Goal: Task Accomplishment & Management: Complete application form

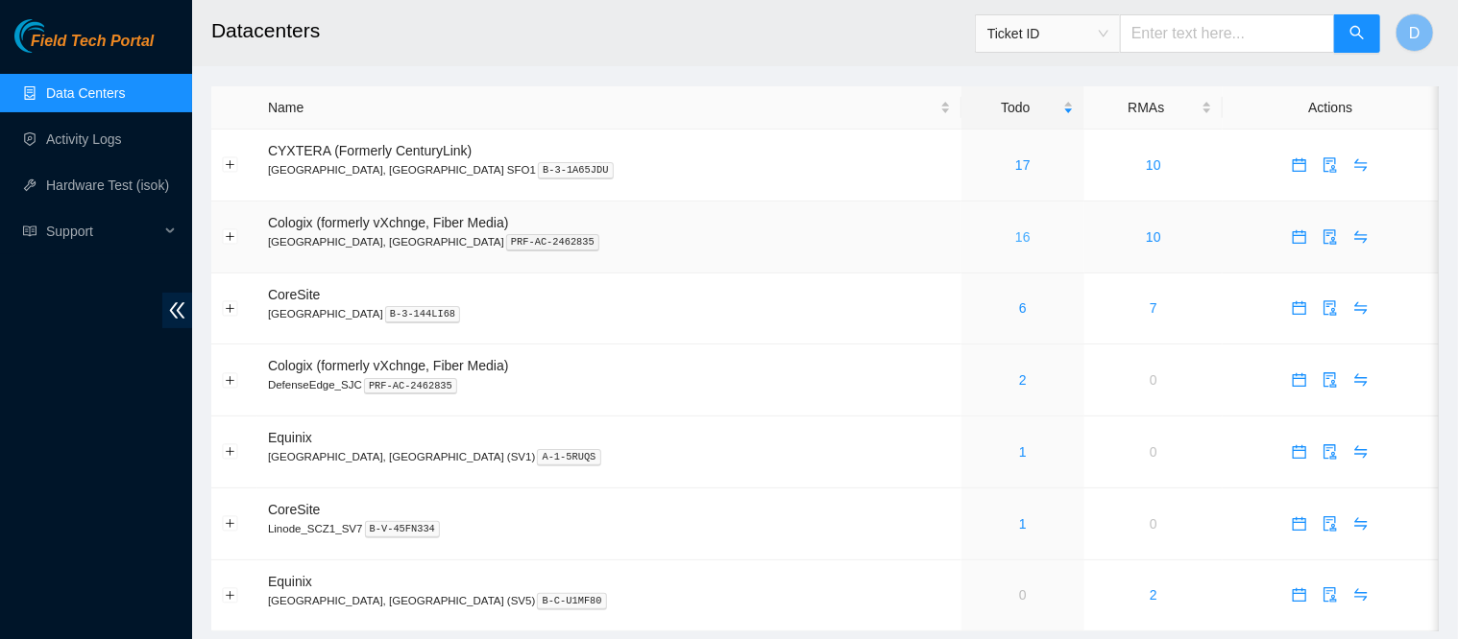
click at [1015, 237] on link "16" at bounding box center [1022, 236] width 15 height 15
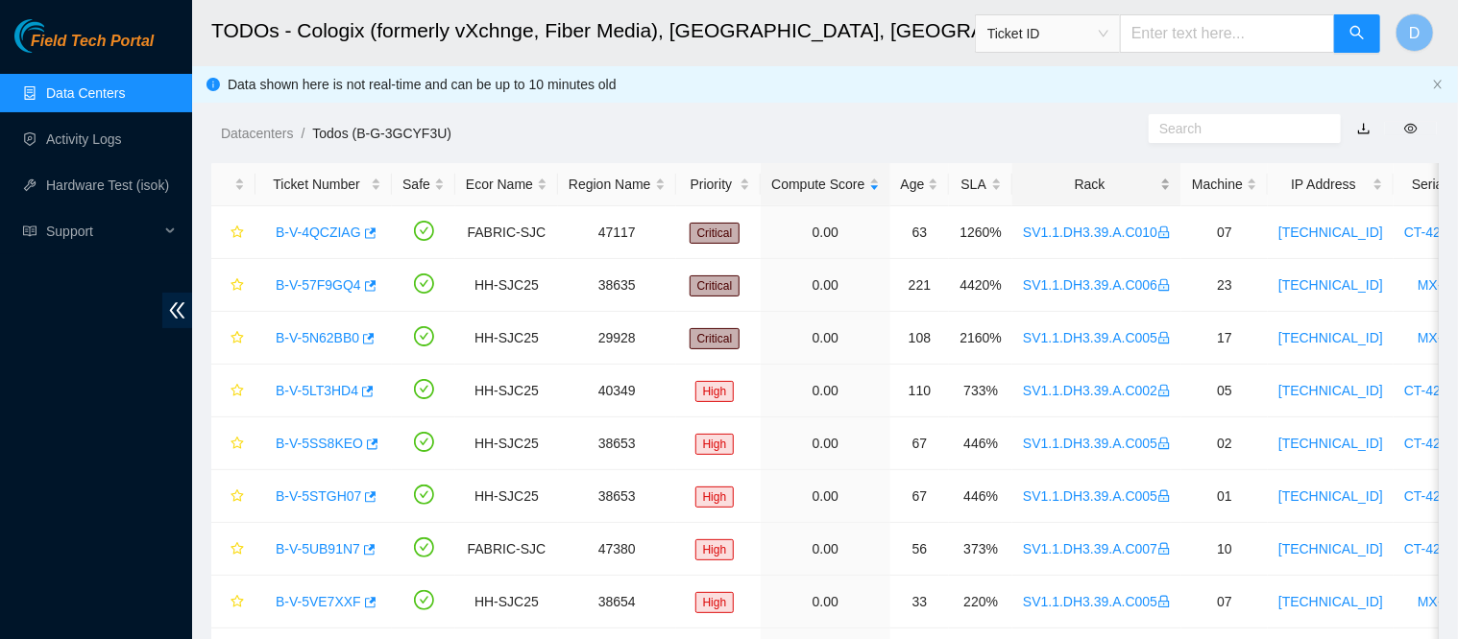
click at [1060, 175] on div "Rack" at bounding box center [1097, 184] width 148 height 21
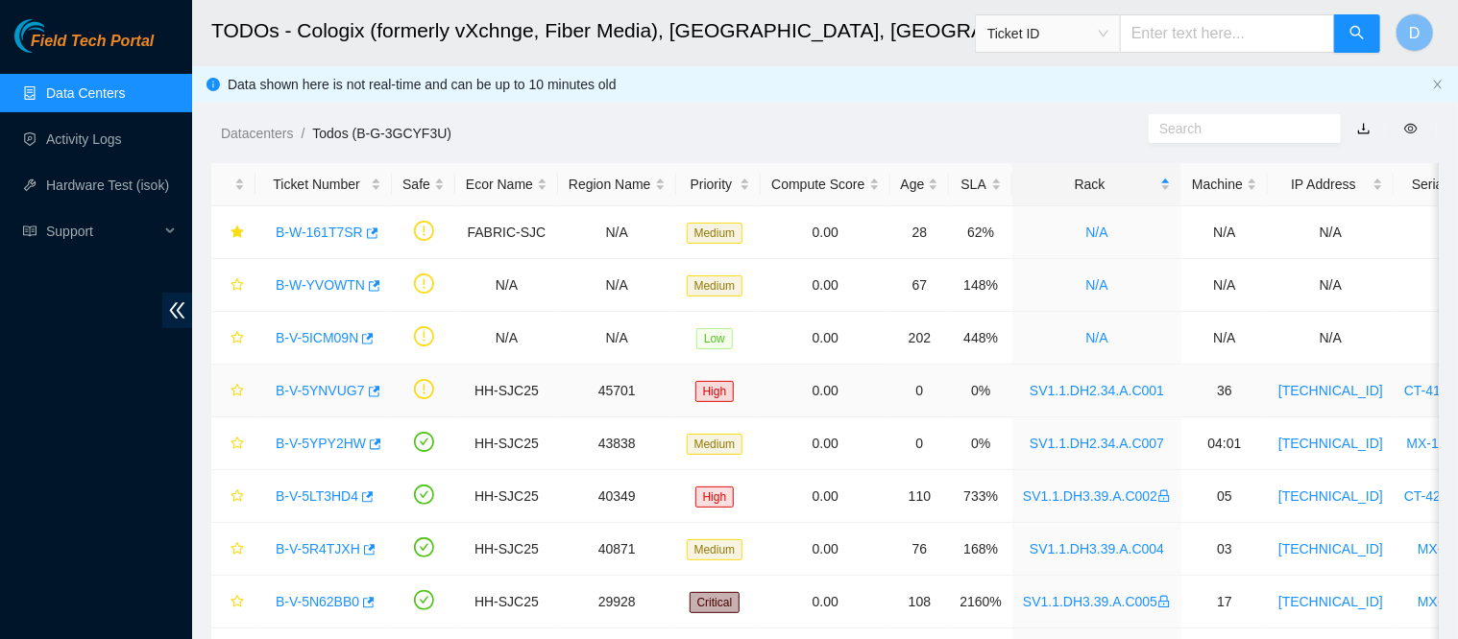
click at [324, 398] on link "B-V-5YNVUG7" at bounding box center [320, 390] width 89 height 15
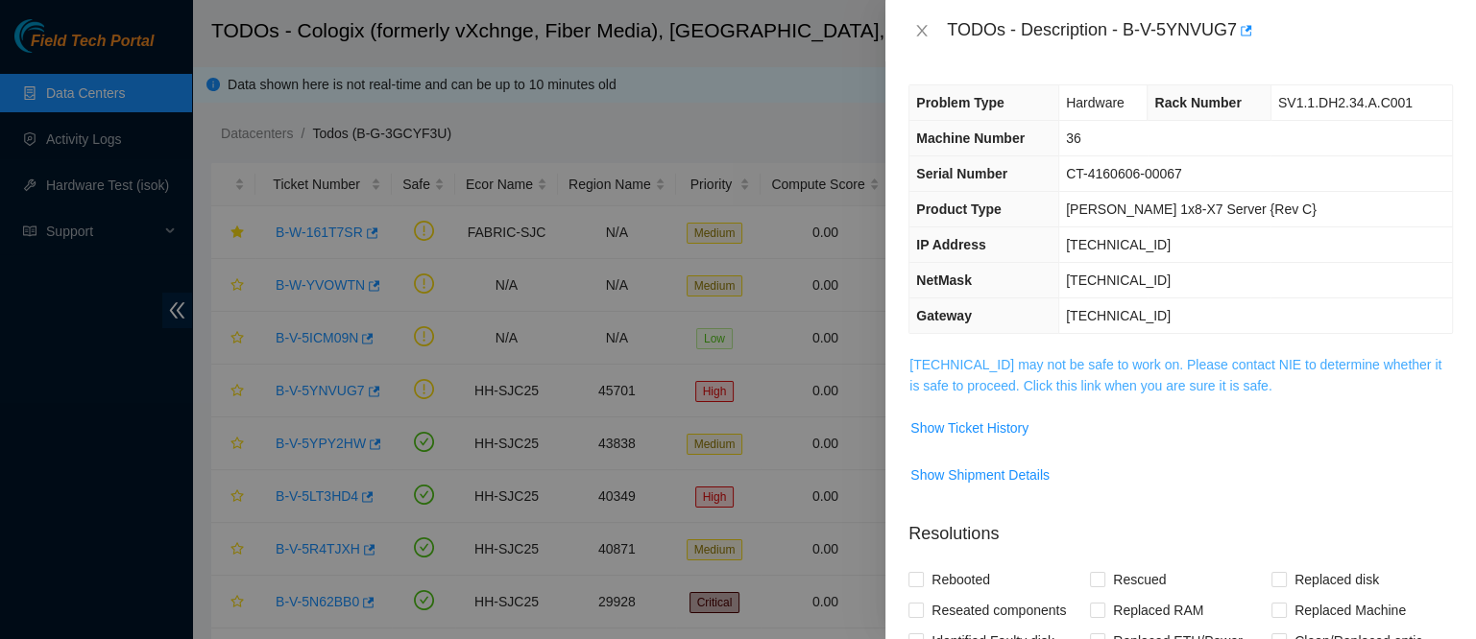
click at [1026, 357] on link "[TECHNICAL_ID] may not be safe to work on. Please contact NIE to determine whet…" at bounding box center [1175, 375] width 532 height 36
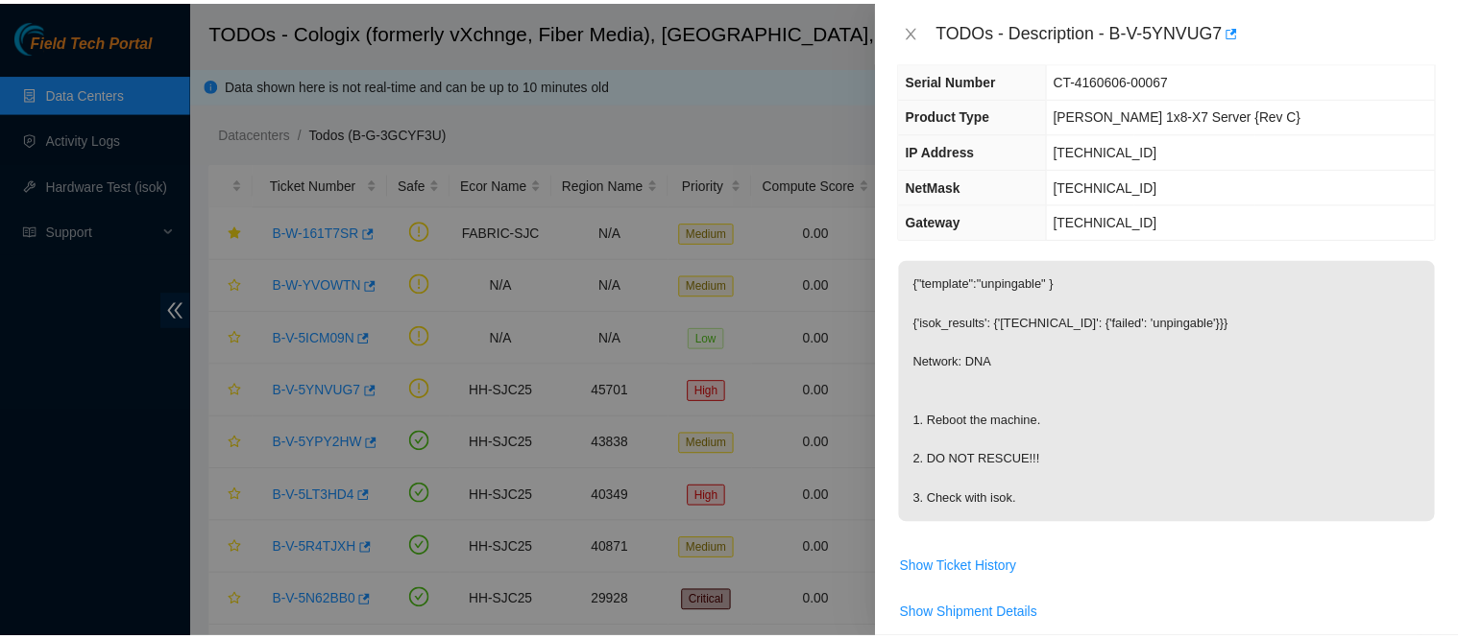
scroll to position [104, 0]
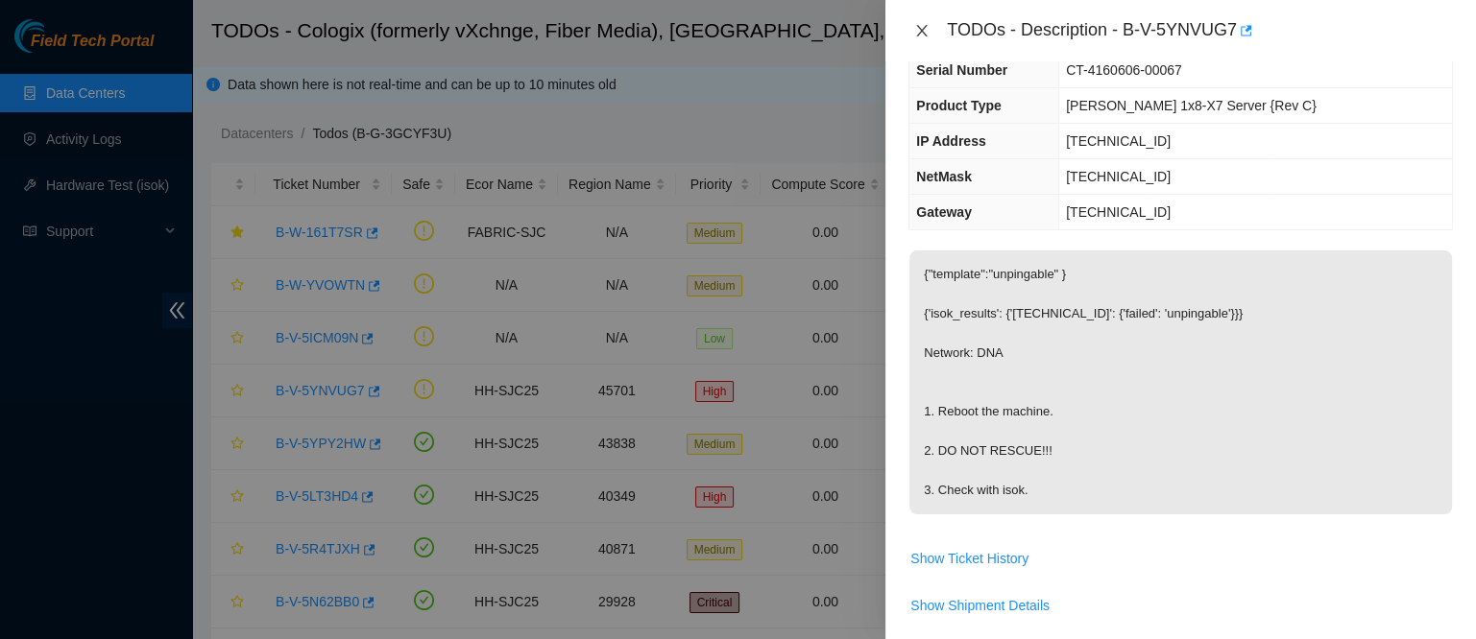
click at [925, 34] on icon "close" at bounding box center [922, 31] width 11 height 12
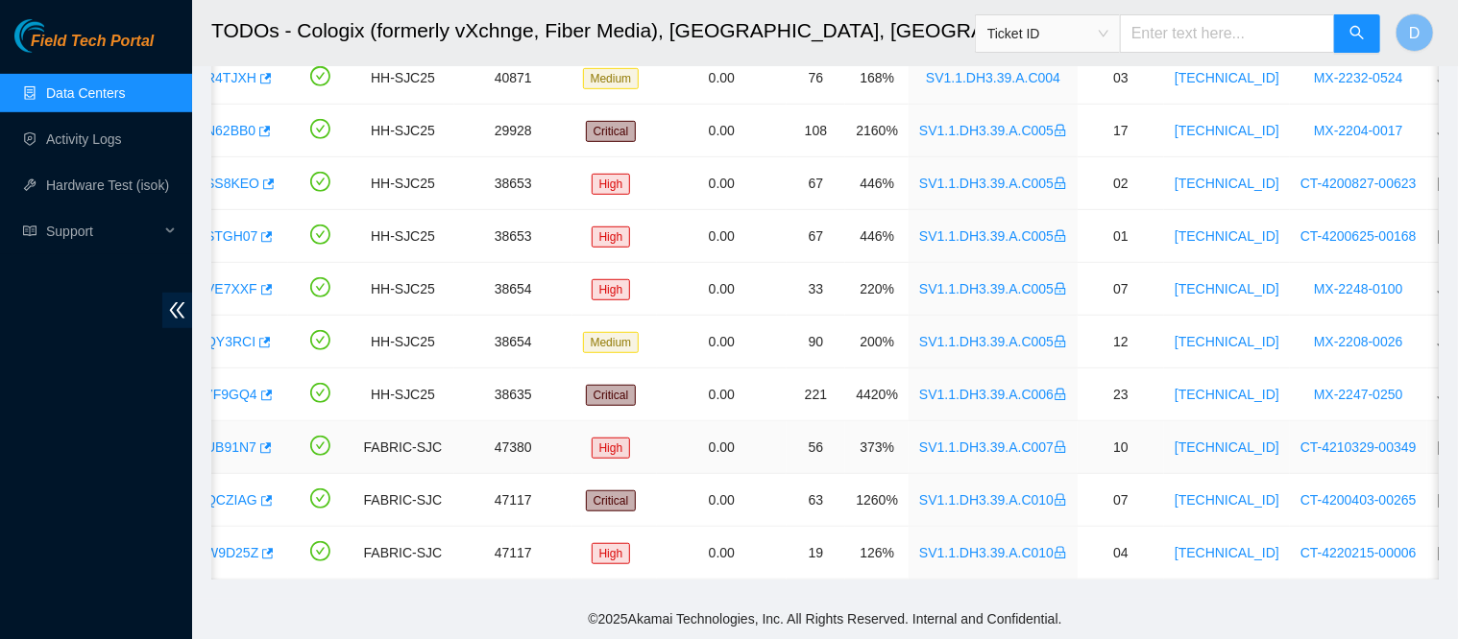
scroll to position [0, 0]
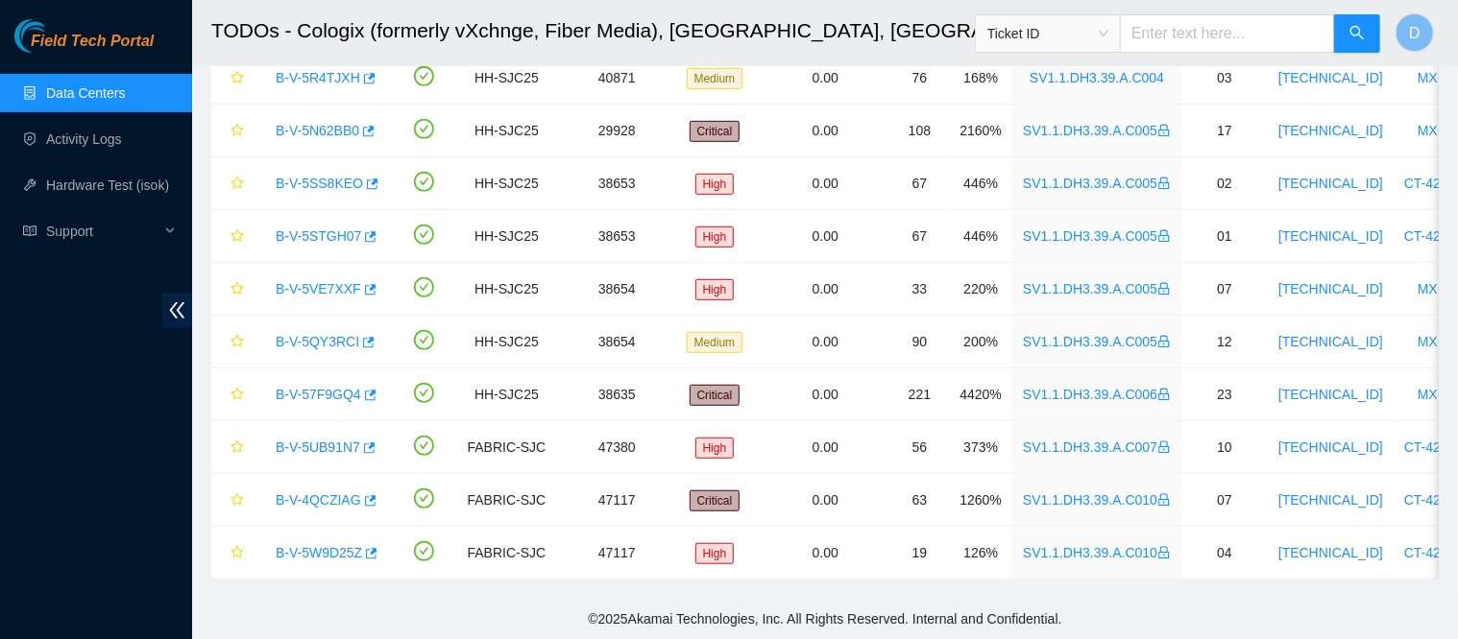
click at [70, 85] on link "Data Centers" at bounding box center [85, 92] width 79 height 15
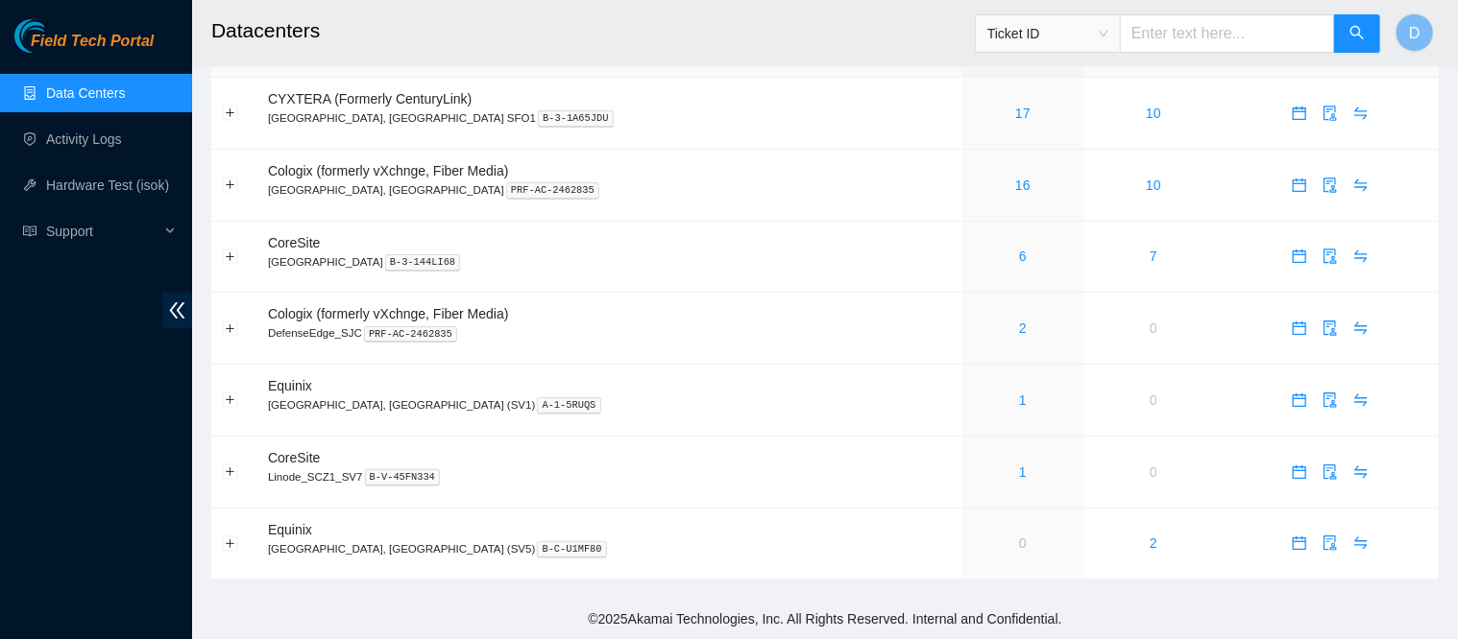
scroll to position [60, 0]
click at [1019, 250] on link "6" at bounding box center [1023, 256] width 8 height 15
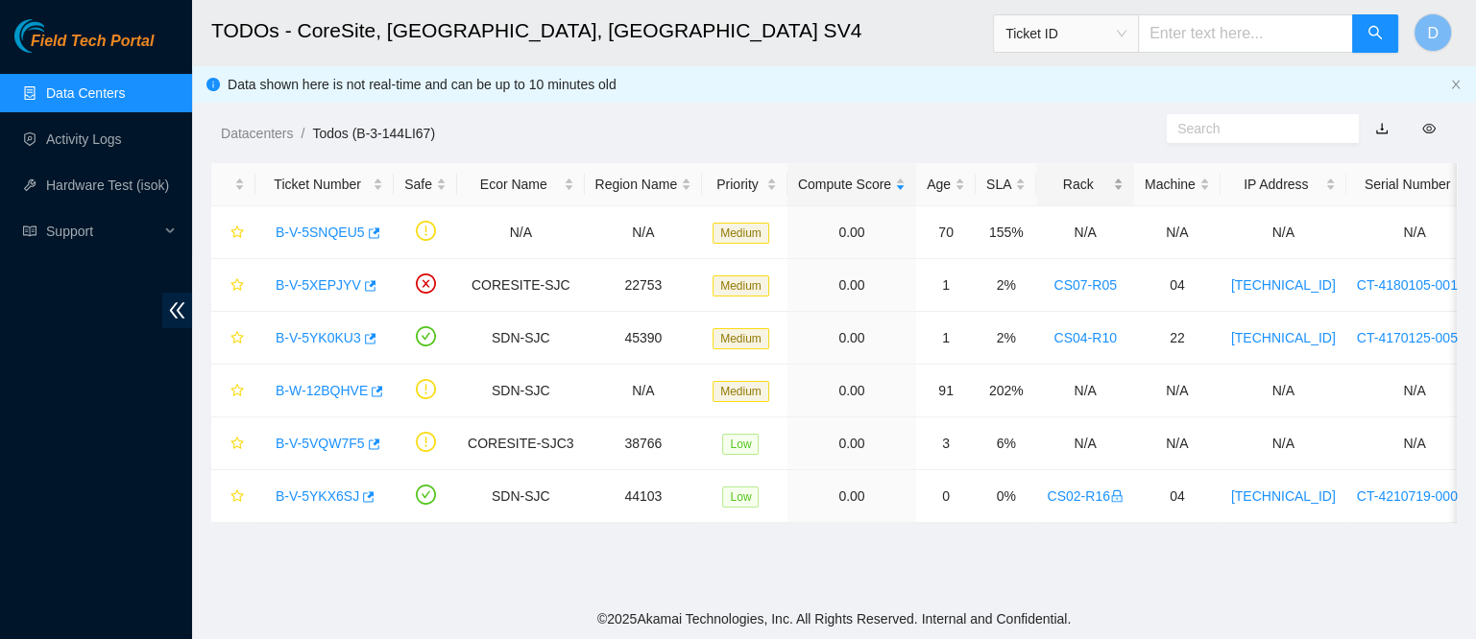
click at [1059, 193] on div "Rack" at bounding box center [1085, 184] width 76 height 21
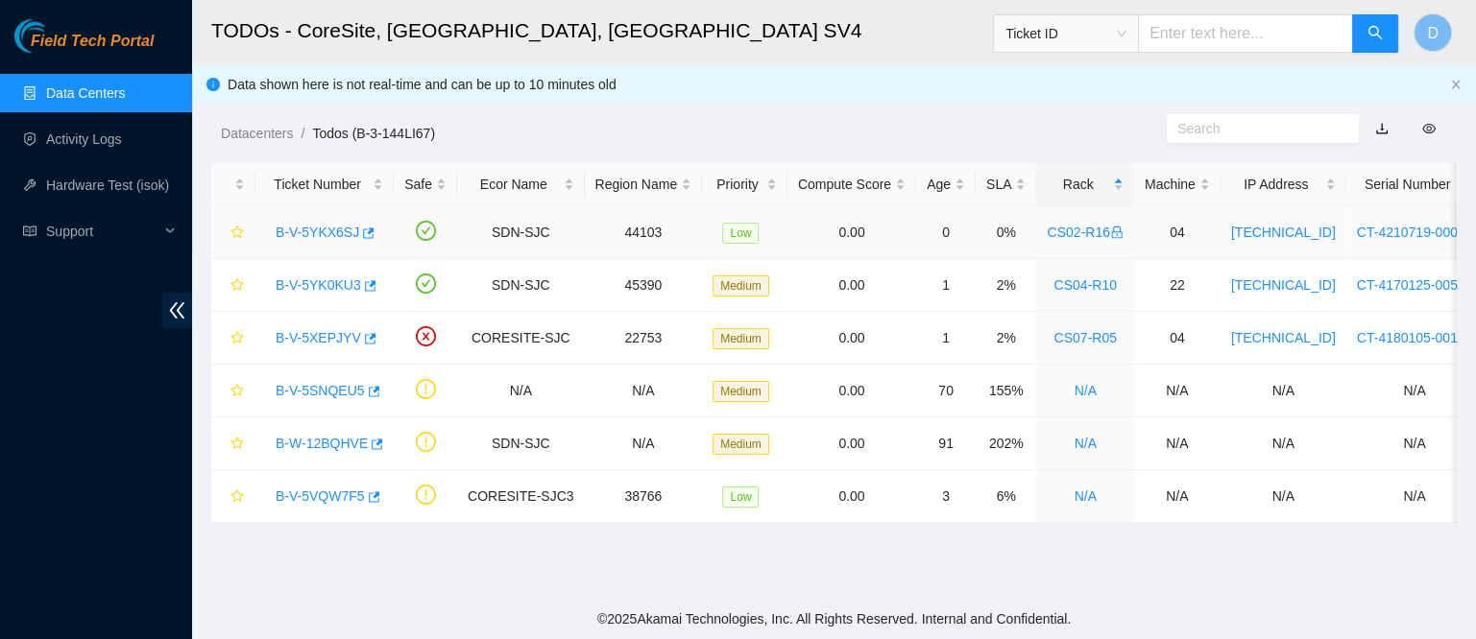
click at [305, 225] on link "B-V-5YKX6SJ" at bounding box center [318, 232] width 84 height 15
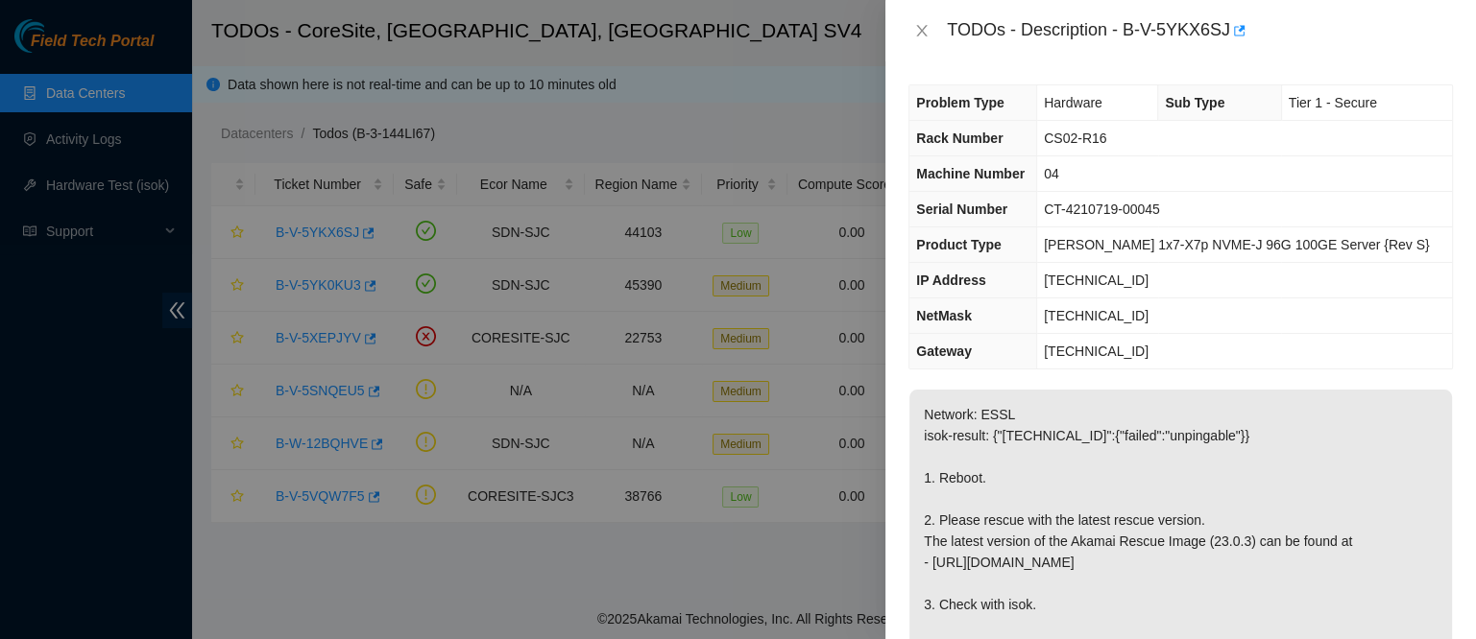
scroll to position [116, 0]
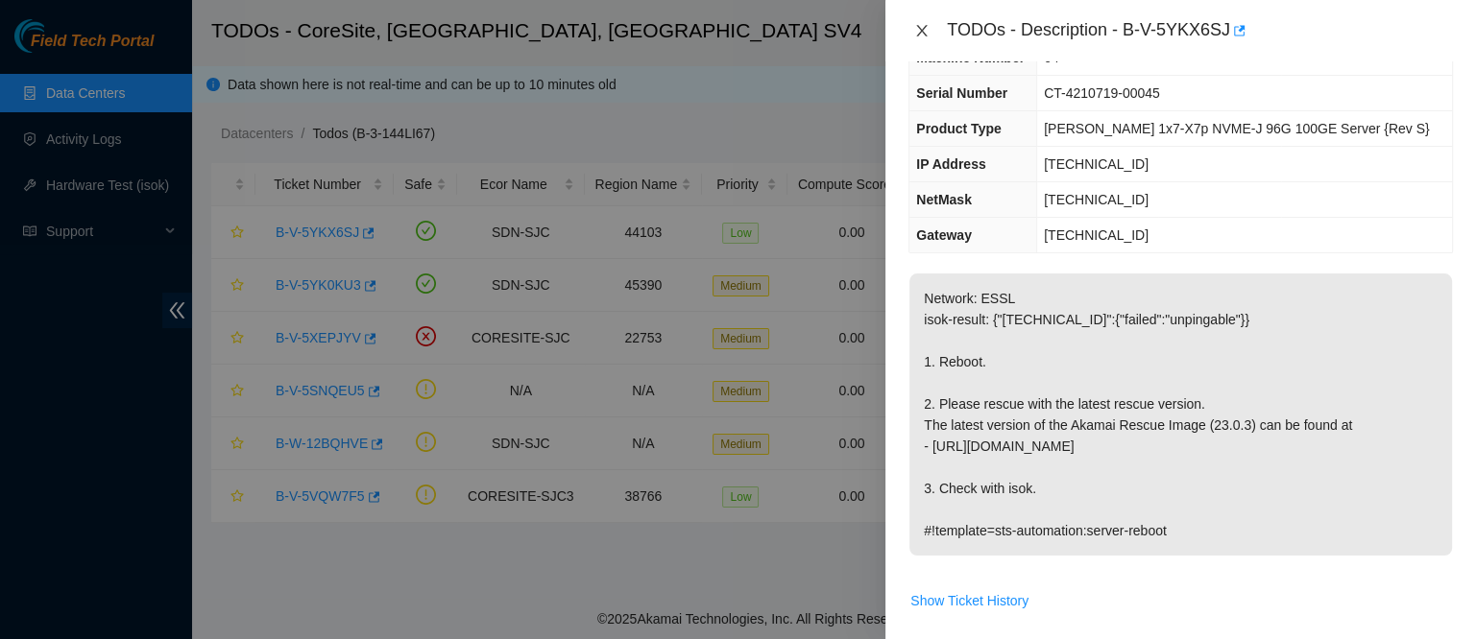
click at [916, 26] on icon "close" at bounding box center [921, 30] width 15 height 15
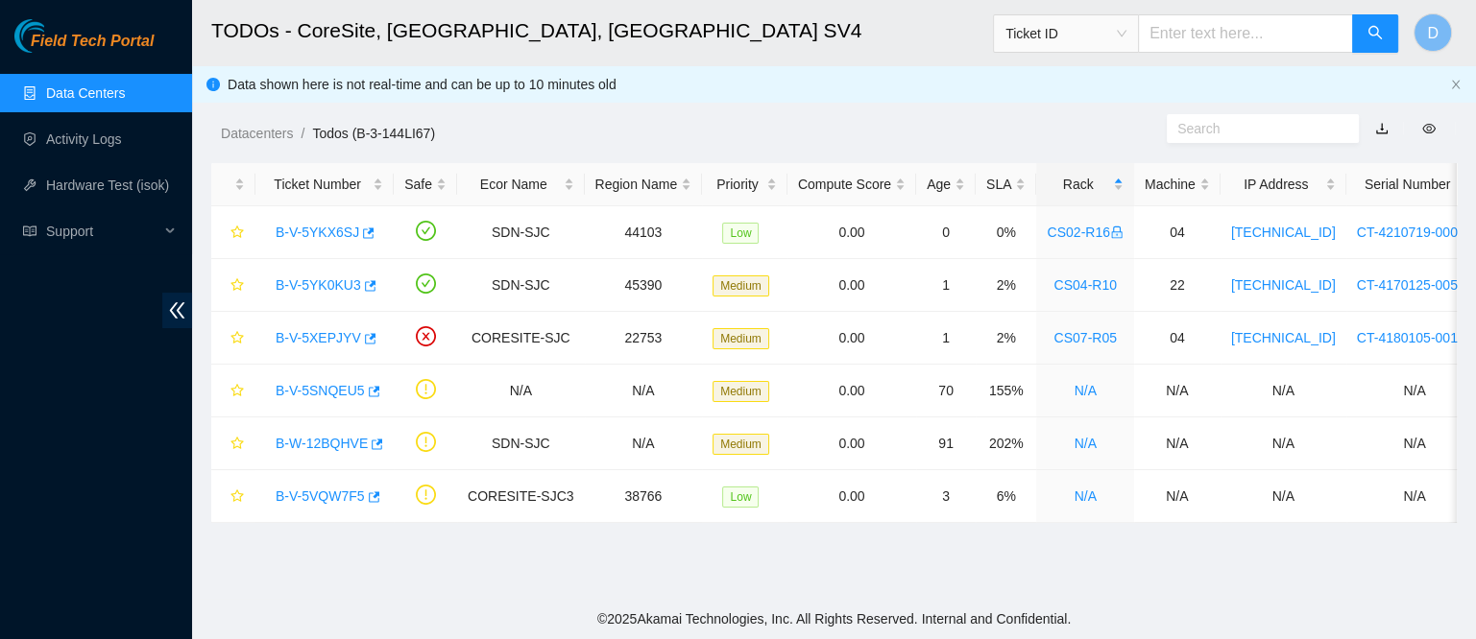
scroll to position [158, 0]
drag, startPoint x: 322, startPoint y: 291, endPoint x: 510, endPoint y: 238, distance: 195.5
click at [322, 291] on link "B-V-5YK0KU3" at bounding box center [318, 284] width 85 height 15
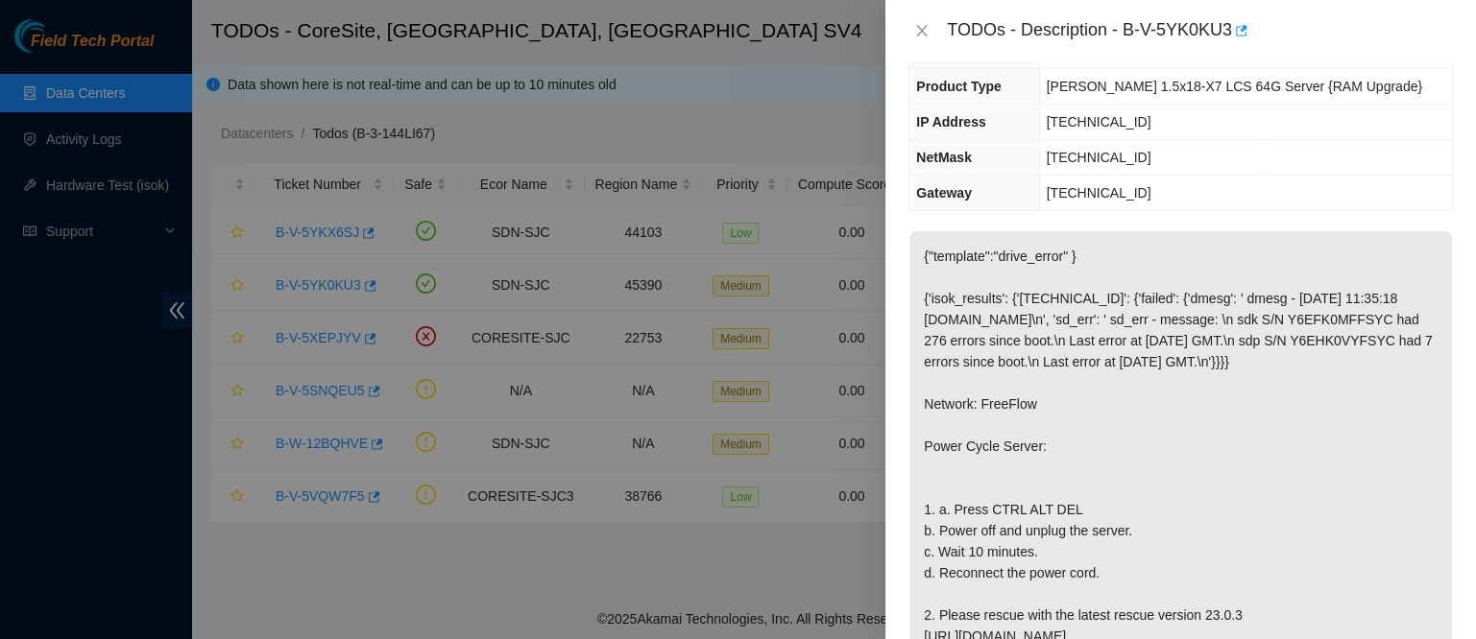
scroll to position [116, 0]
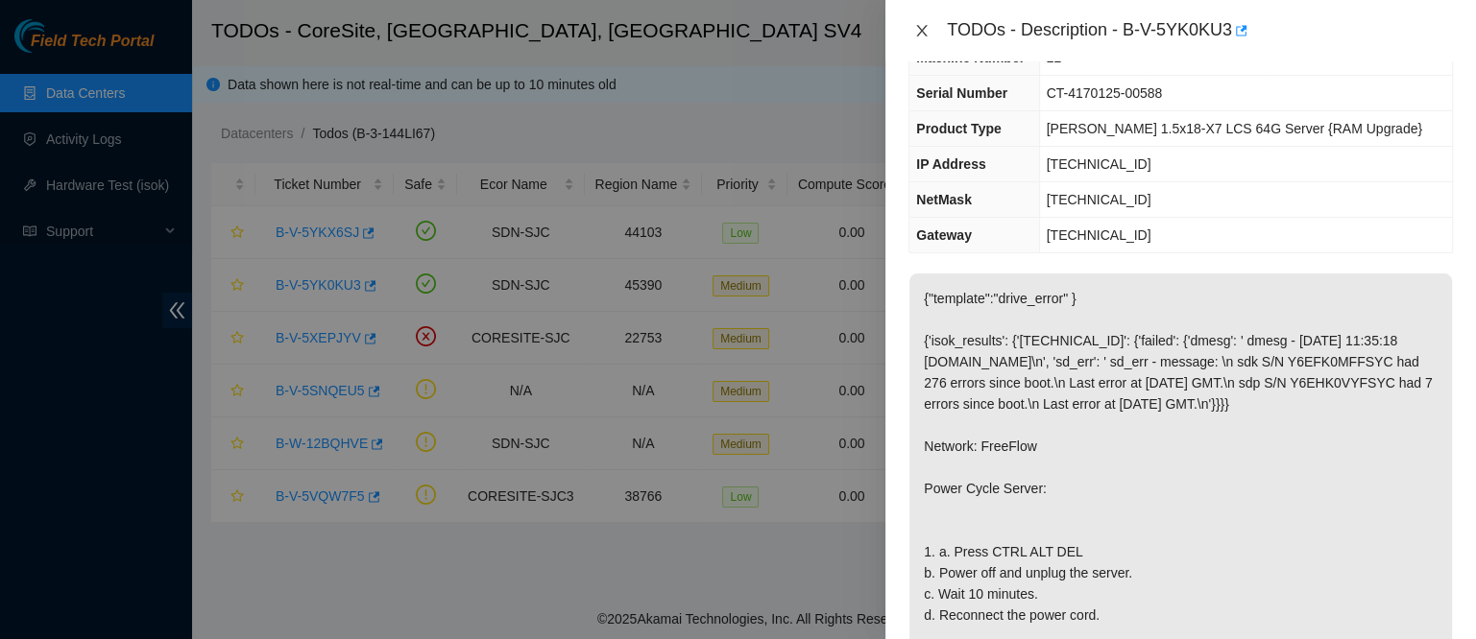
click at [926, 25] on icon "close" at bounding box center [921, 30] width 15 height 15
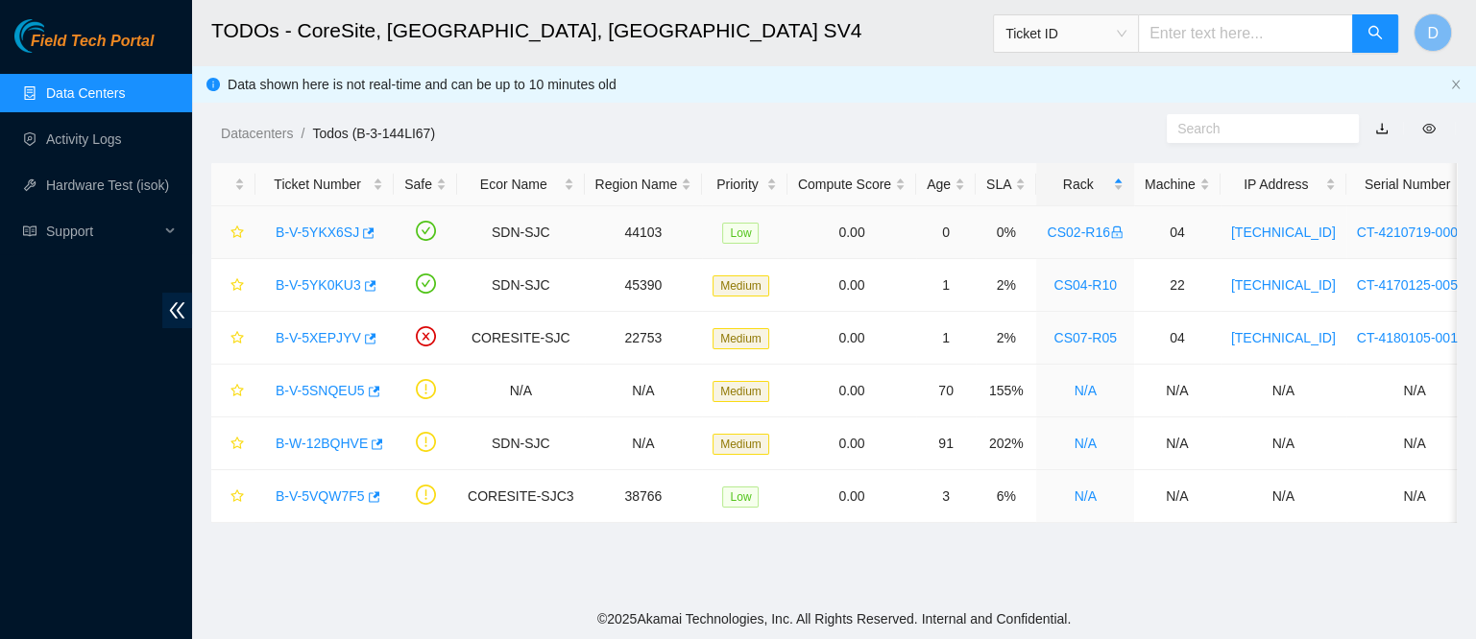
scroll to position [158, 0]
click at [324, 439] on link "B-W-12BQHVE" at bounding box center [322, 443] width 92 height 15
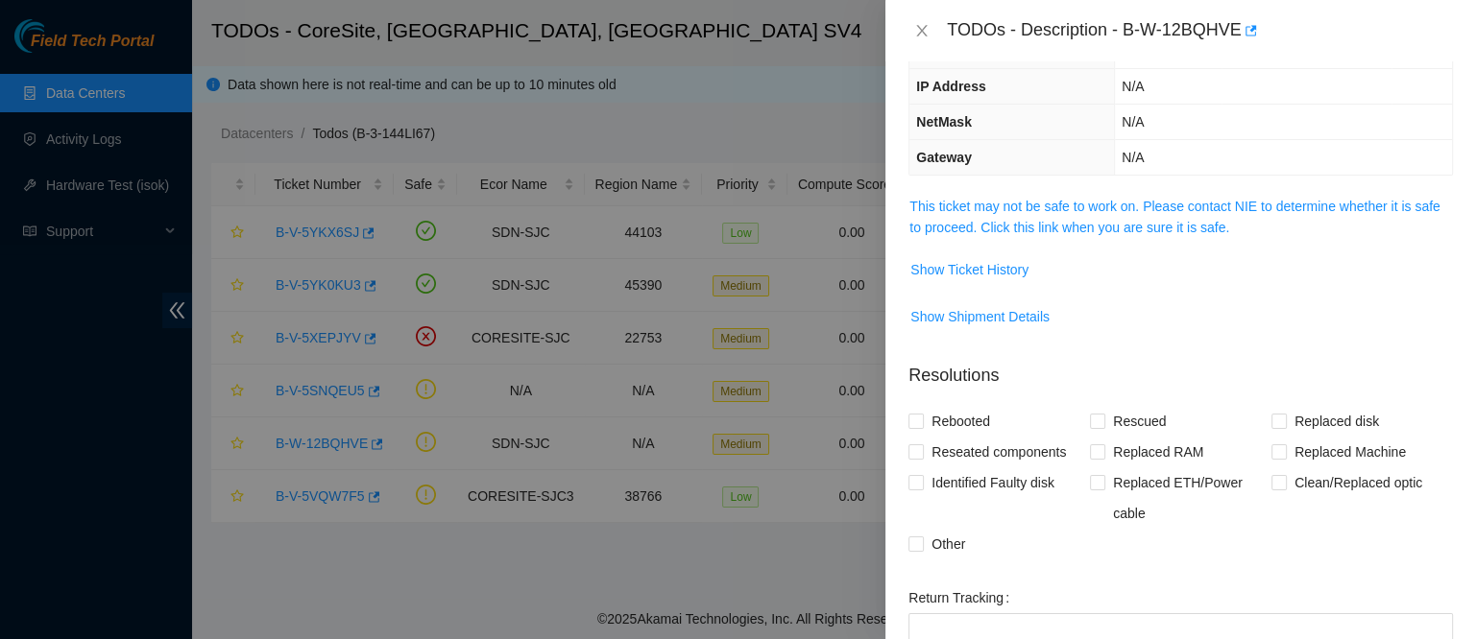
scroll to position [116, 0]
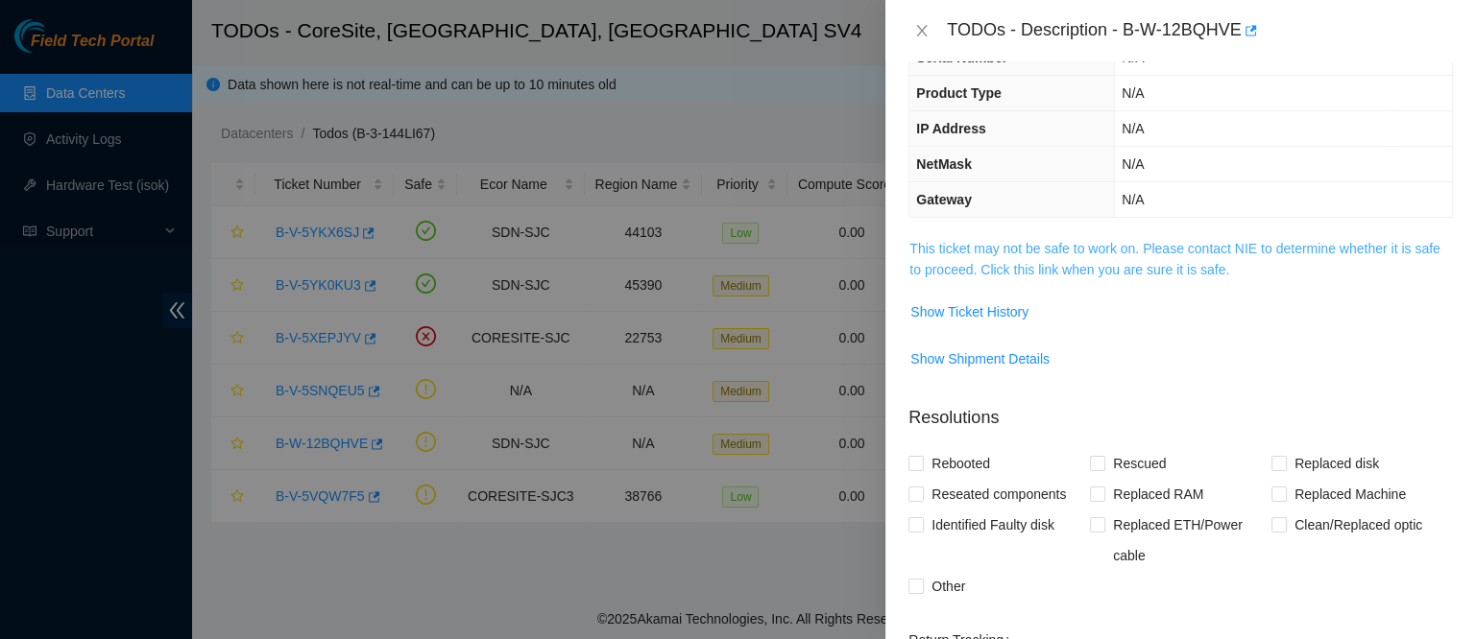
click at [963, 253] on link "This ticket may not be safe to work on. Please contact NIE to determine whether…" at bounding box center [1174, 259] width 530 height 36
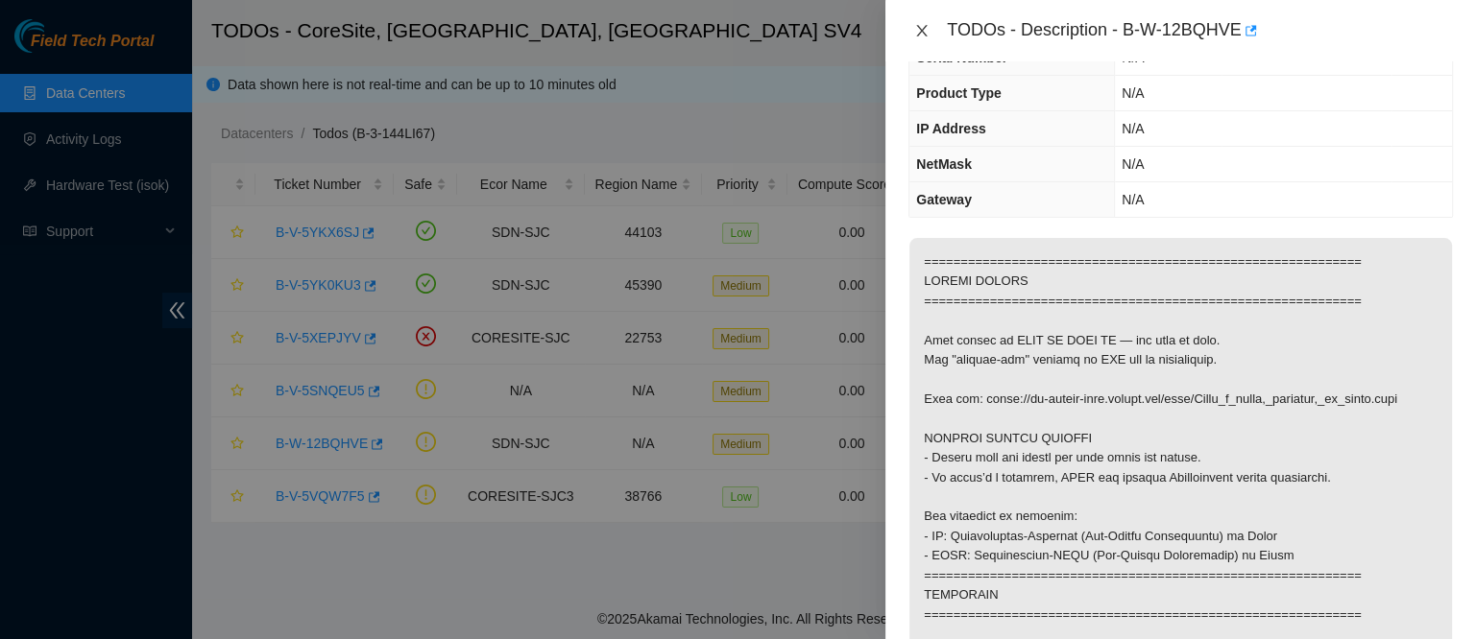
click at [930, 24] on button "Close" at bounding box center [921, 31] width 27 height 18
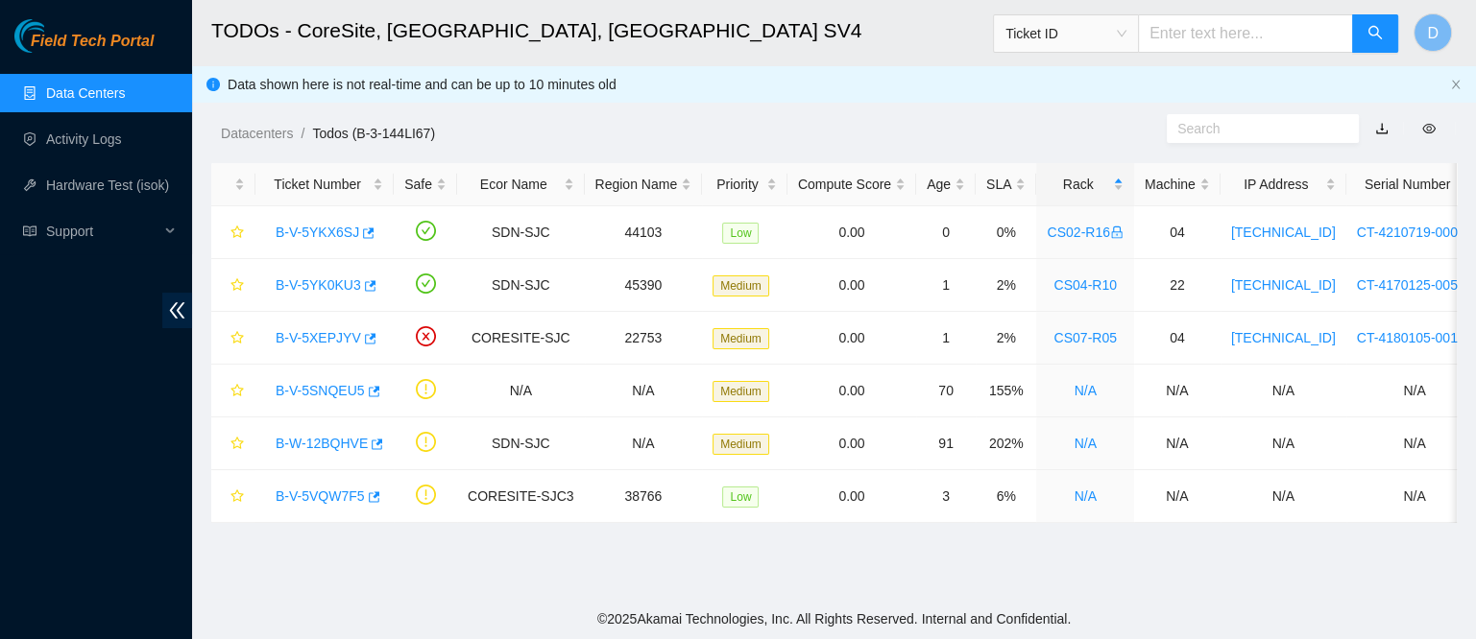
scroll to position [158, 0]
click at [303, 393] on link "B-V-5SNQEU5" at bounding box center [320, 390] width 89 height 15
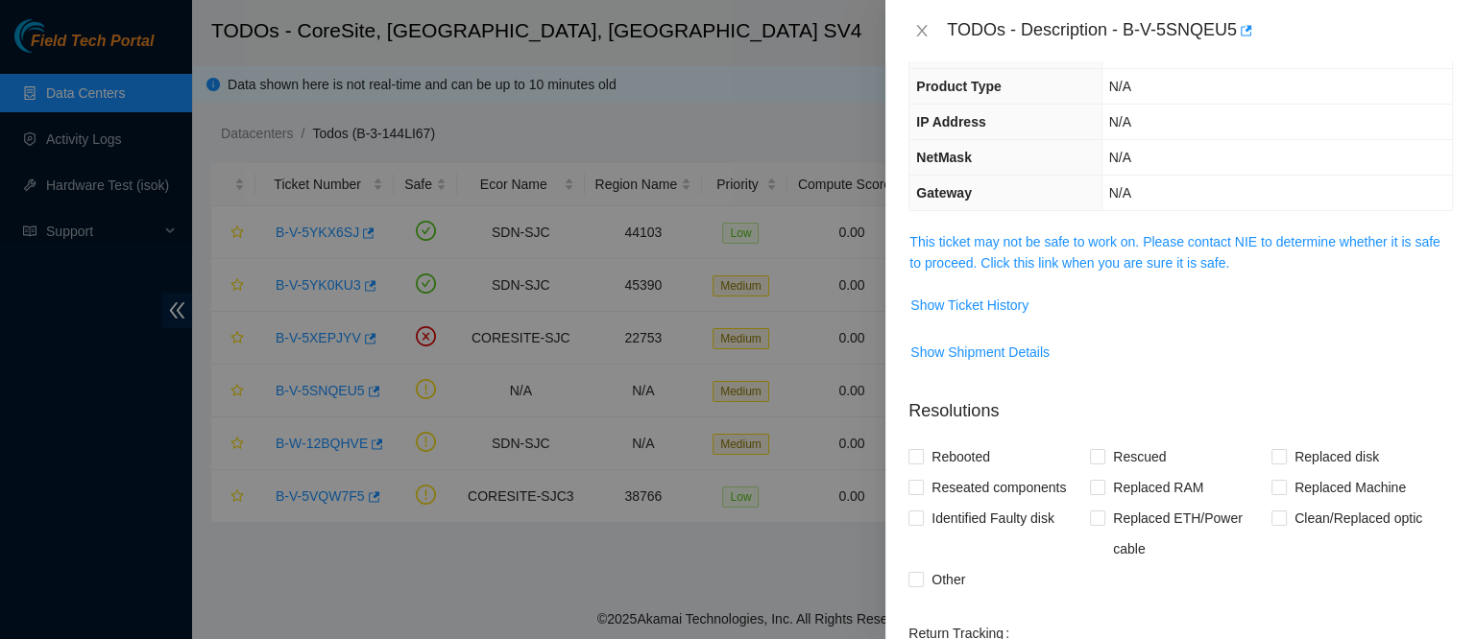
scroll to position [116, 0]
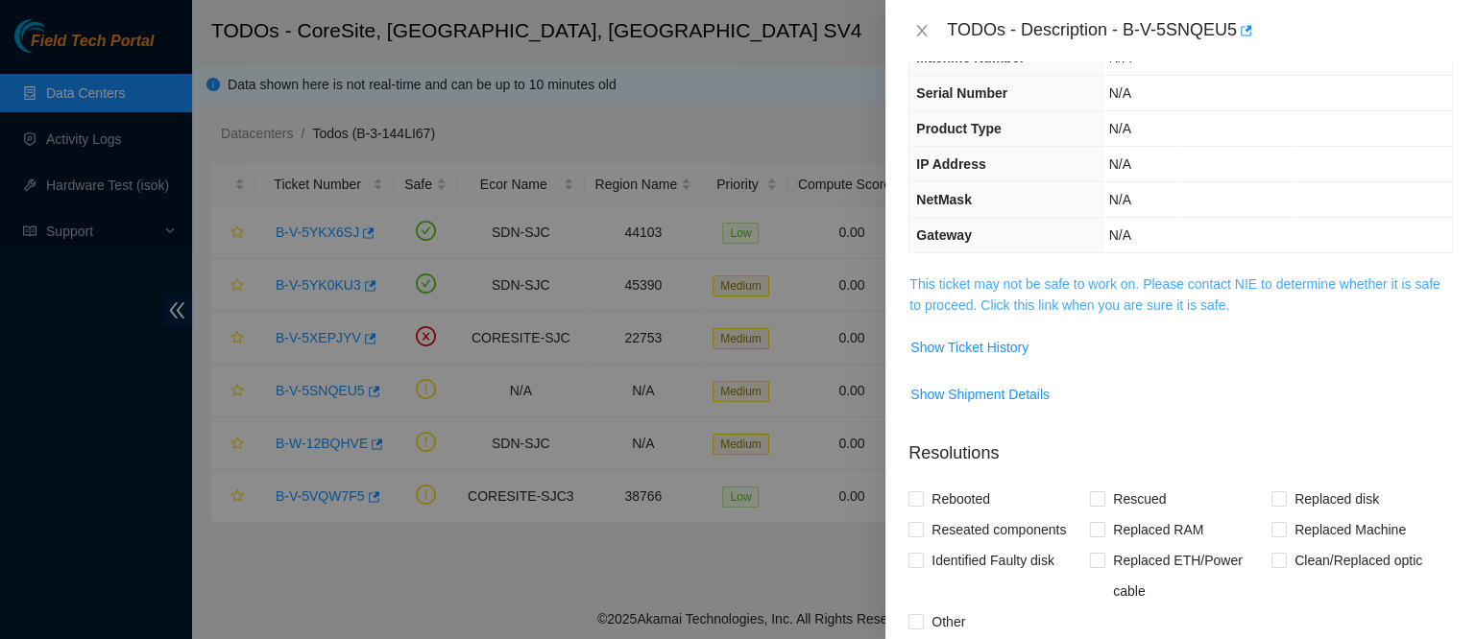
click at [975, 286] on link "This ticket may not be safe to work on. Please contact NIE to determine whether…" at bounding box center [1174, 295] width 530 height 36
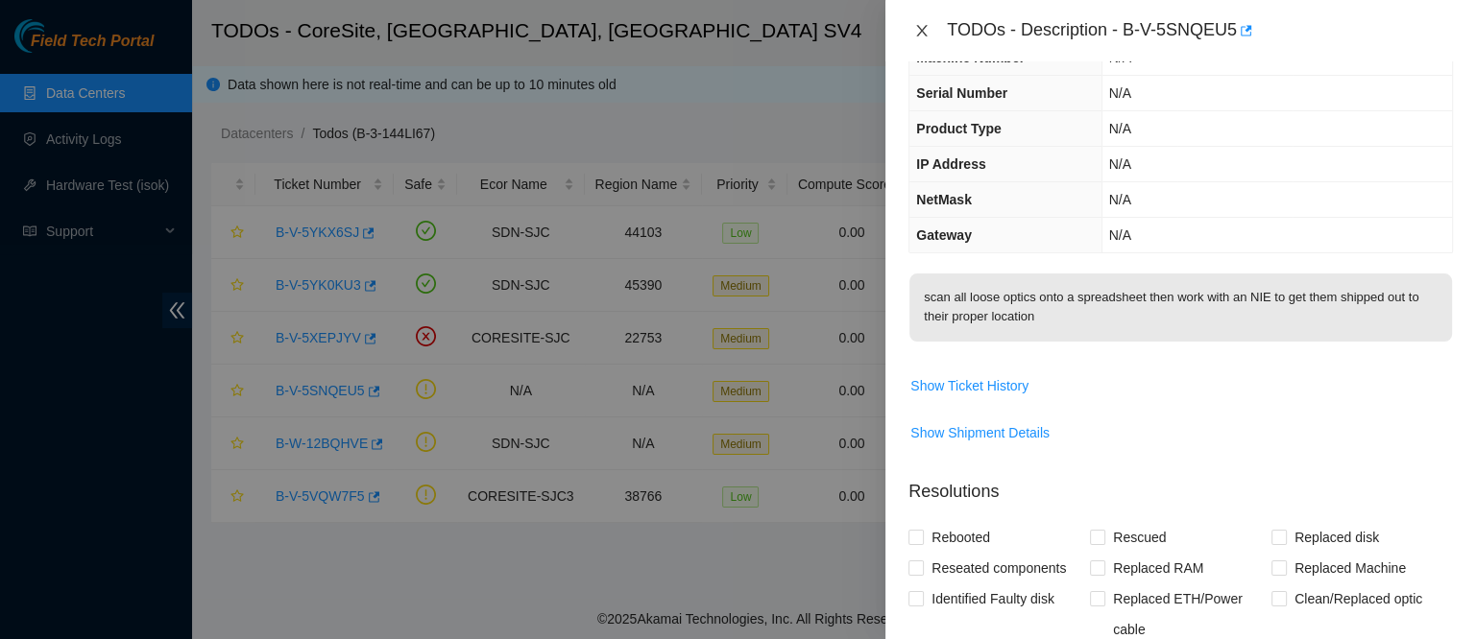
click at [918, 29] on icon "close" at bounding box center [921, 30] width 15 height 15
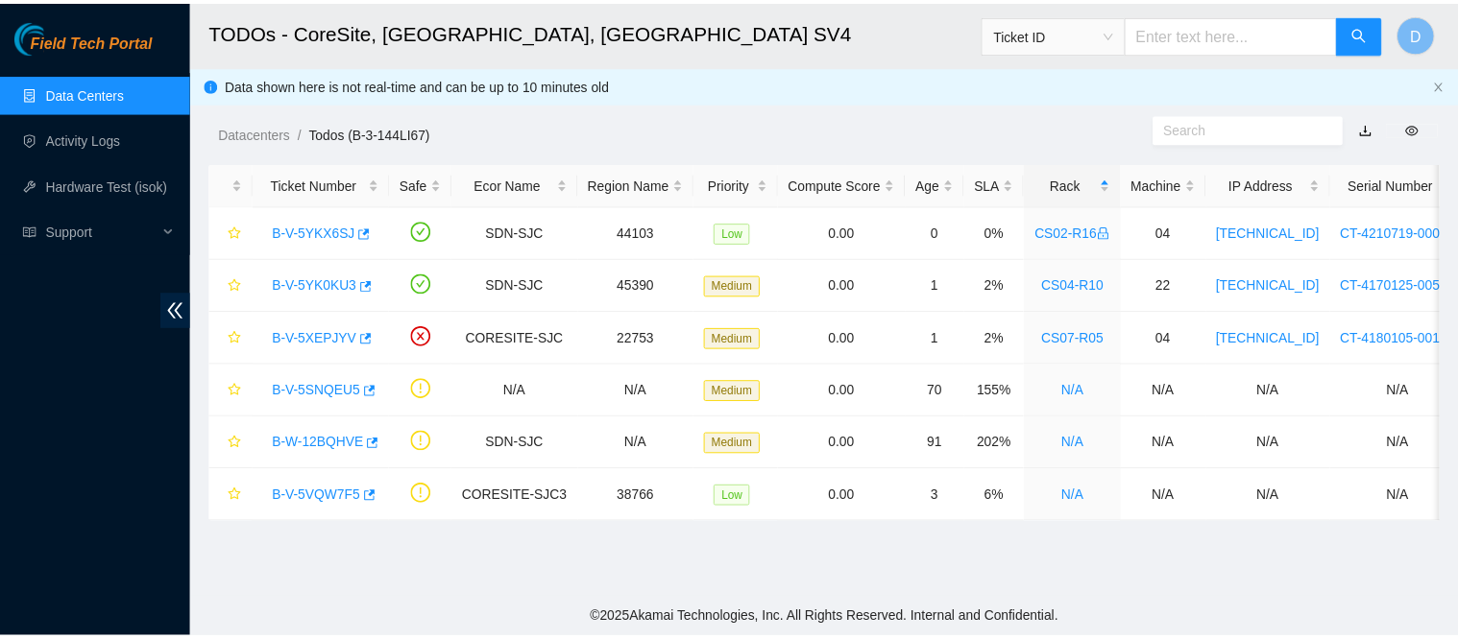
scroll to position [158, 0]
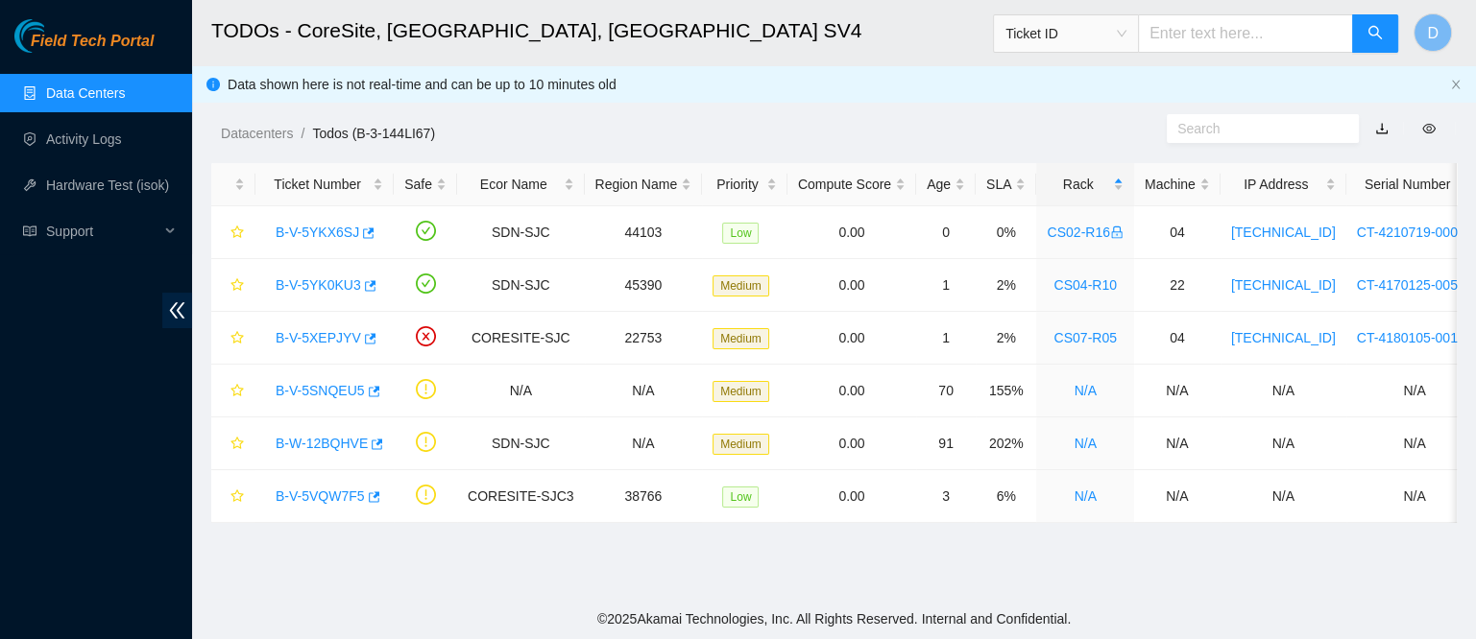
click at [125, 99] on link "Data Centers" at bounding box center [85, 92] width 79 height 15
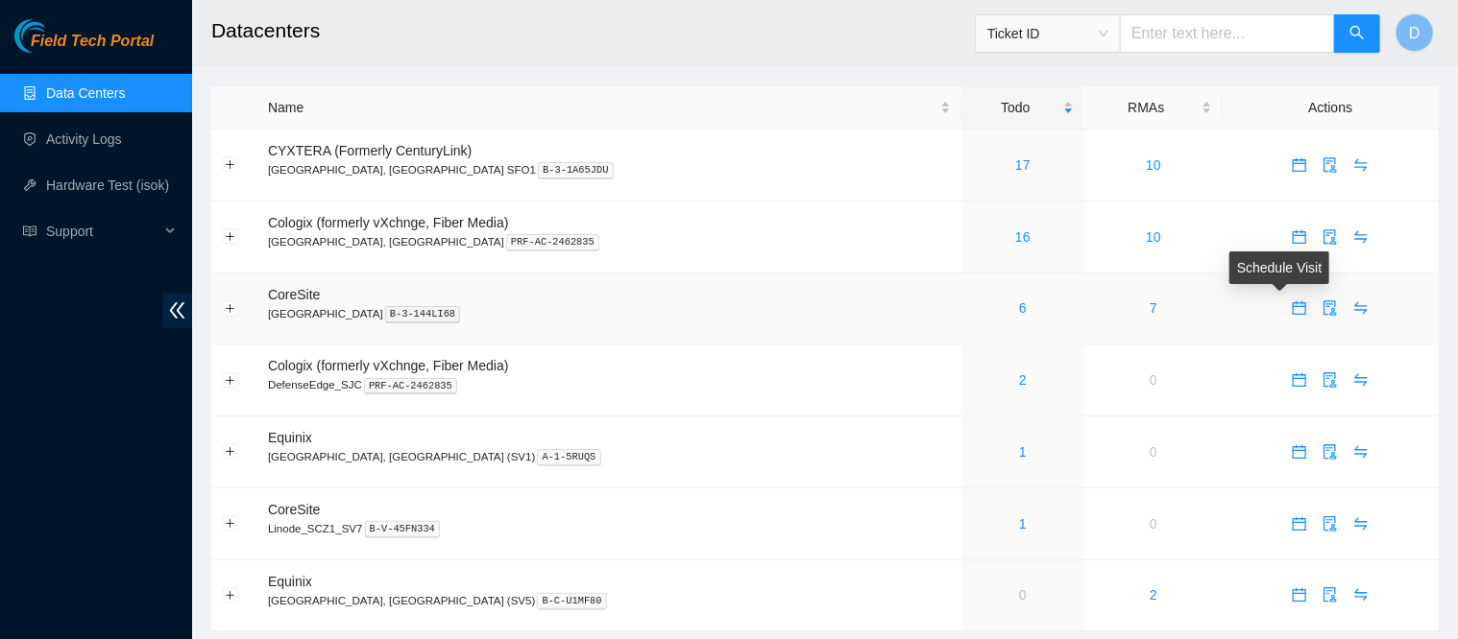
click at [1291, 316] on icon "calendar" at bounding box center [1298, 308] width 15 height 15
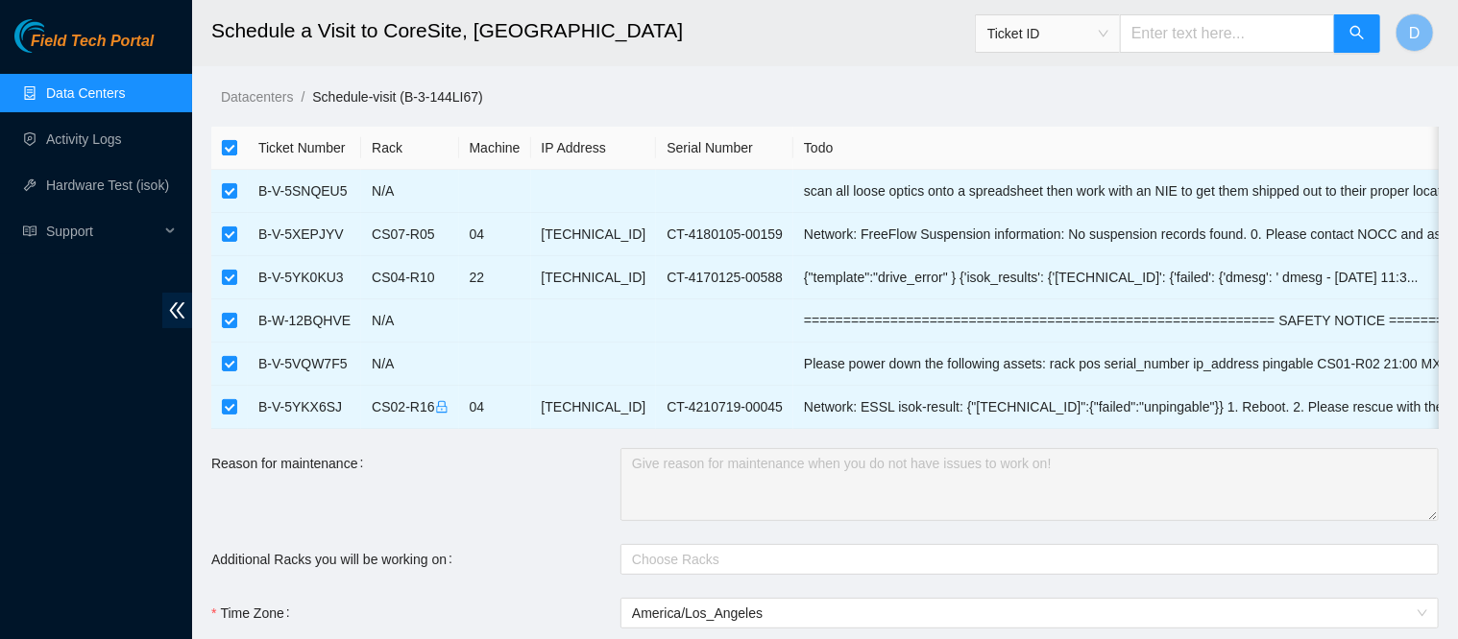
click at [230, 146] on input "checkbox" at bounding box center [229, 147] width 15 height 15
checkbox input "false"
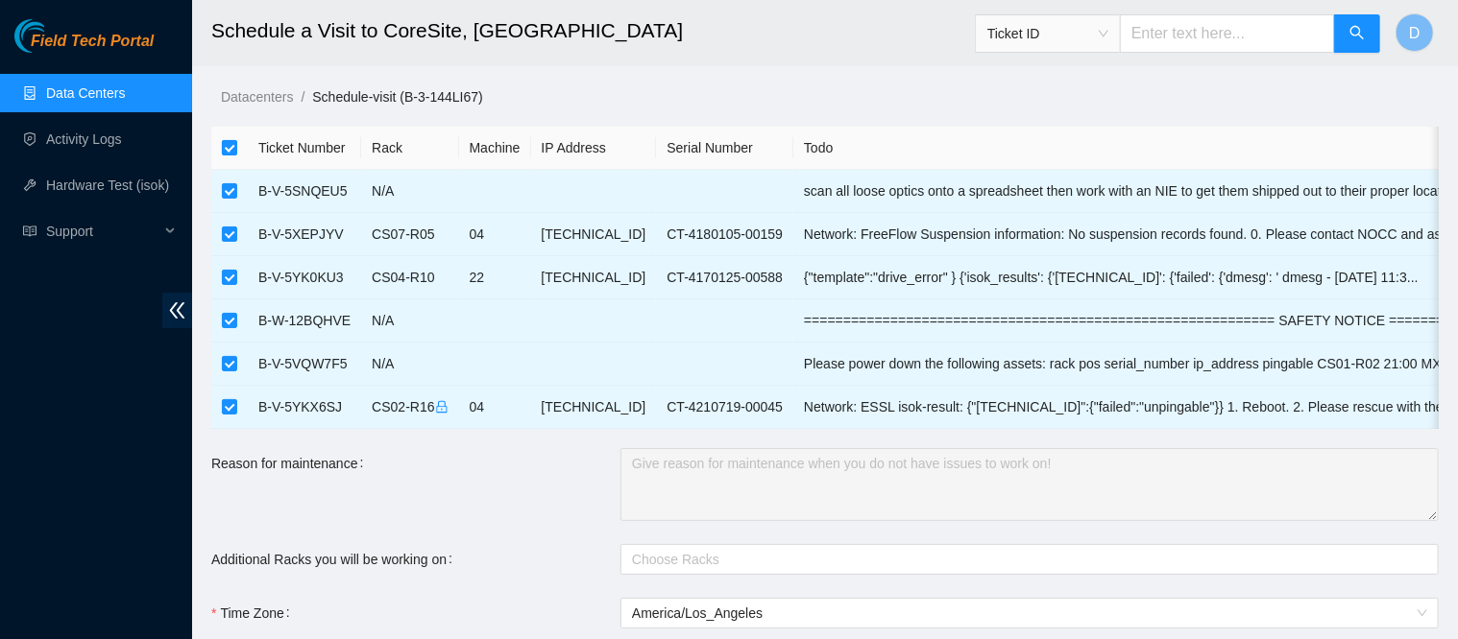
checkbox input "false"
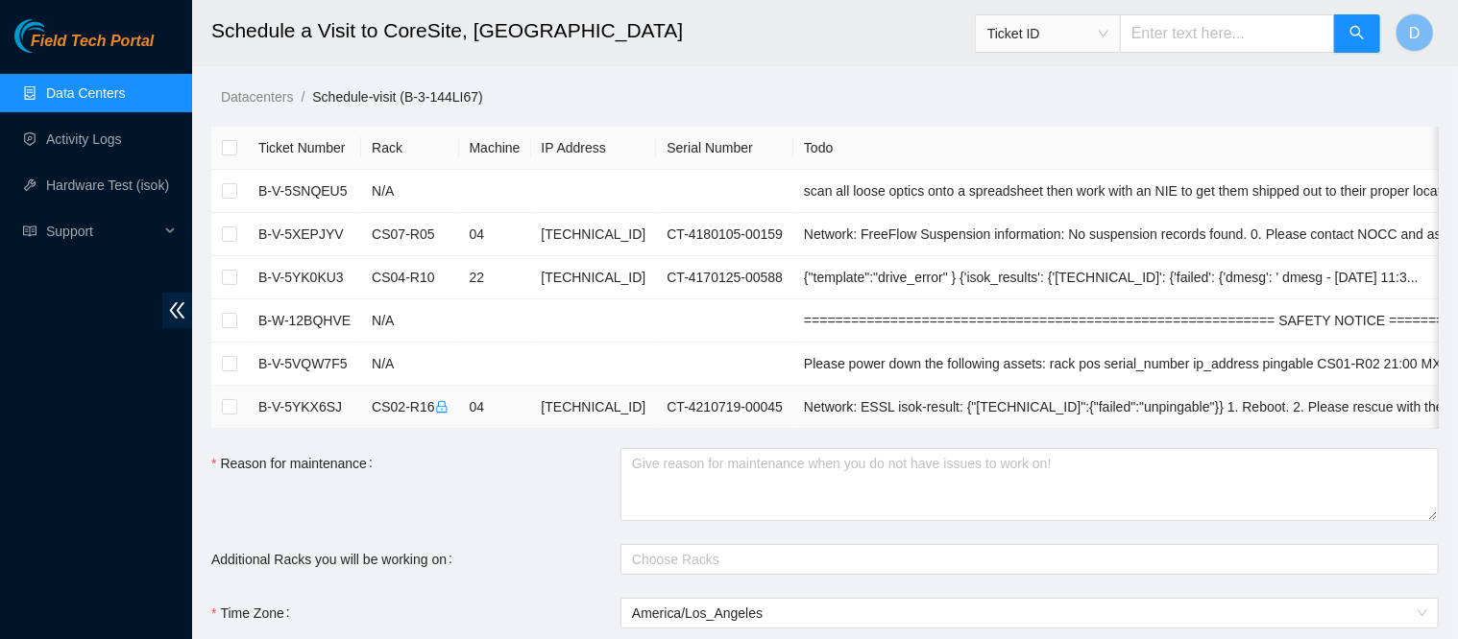
click at [220, 406] on td at bounding box center [229, 407] width 36 height 43
click at [233, 408] on input "checkbox" at bounding box center [229, 406] width 15 height 15
checkbox input "true"
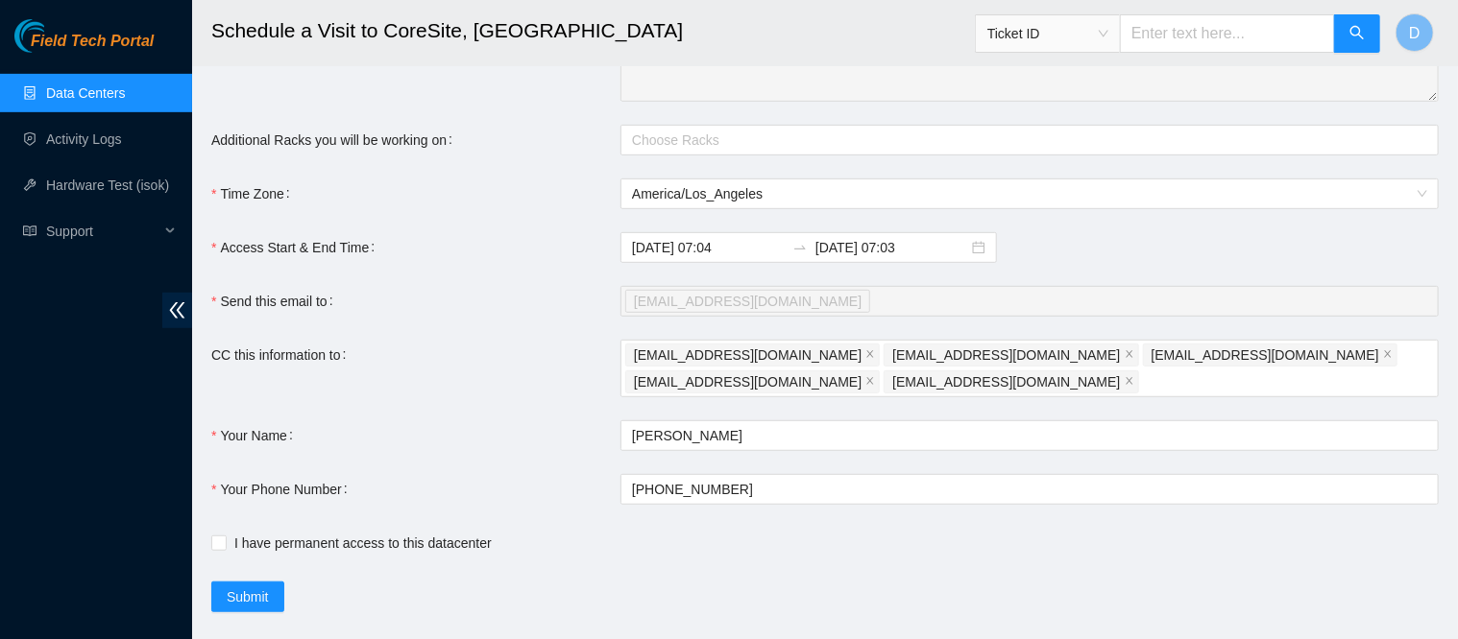
scroll to position [447, 0]
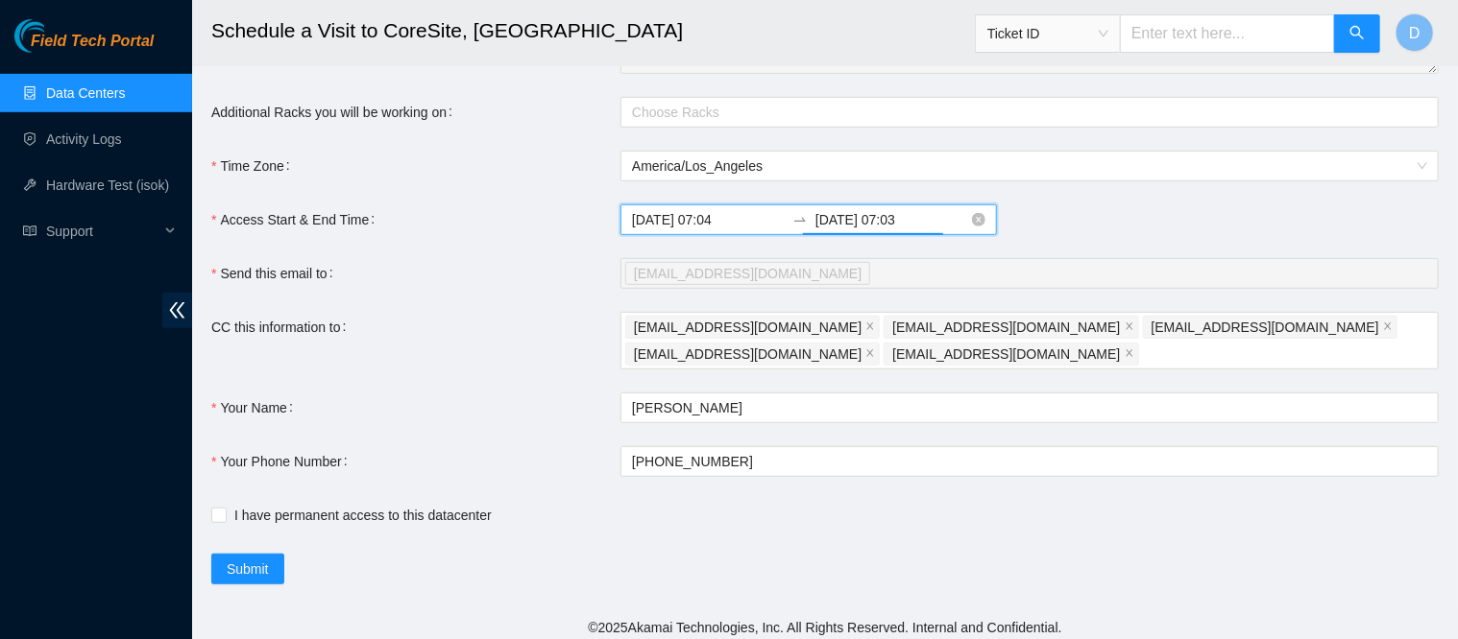
click at [880, 230] on input "[DATE] 07:03" at bounding box center [891, 219] width 153 height 21
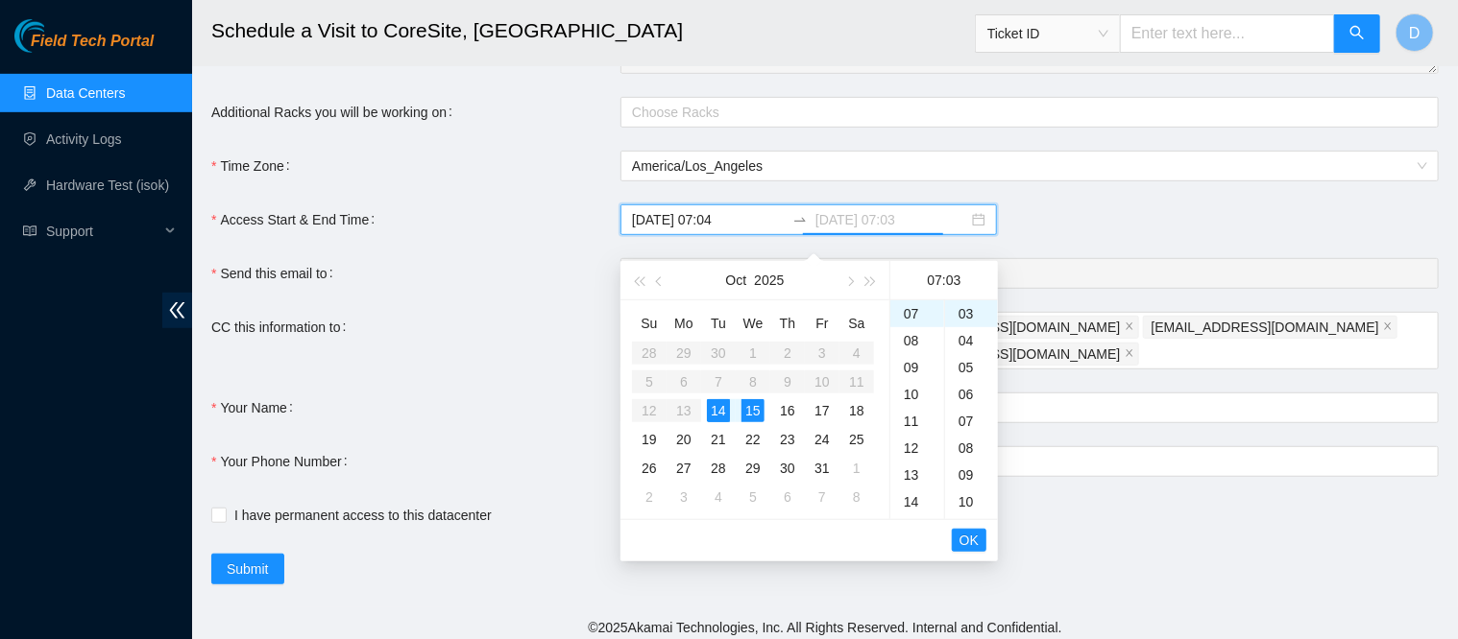
click at [721, 418] on div "14" at bounding box center [718, 410] width 23 height 23
click at [907, 372] on div "14" at bounding box center [917, 379] width 54 height 27
type input "[DATE] 14:03"
click at [968, 550] on button "OK" at bounding box center [969, 540] width 35 height 23
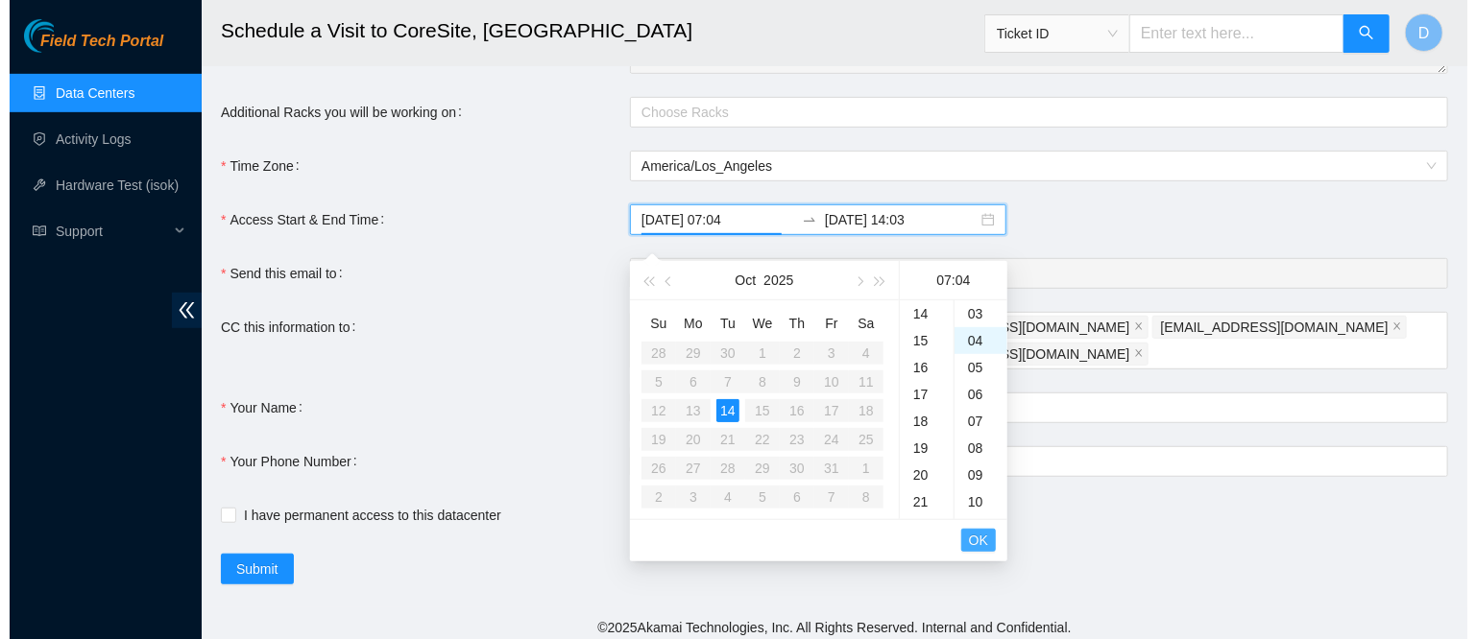
scroll to position [108, 0]
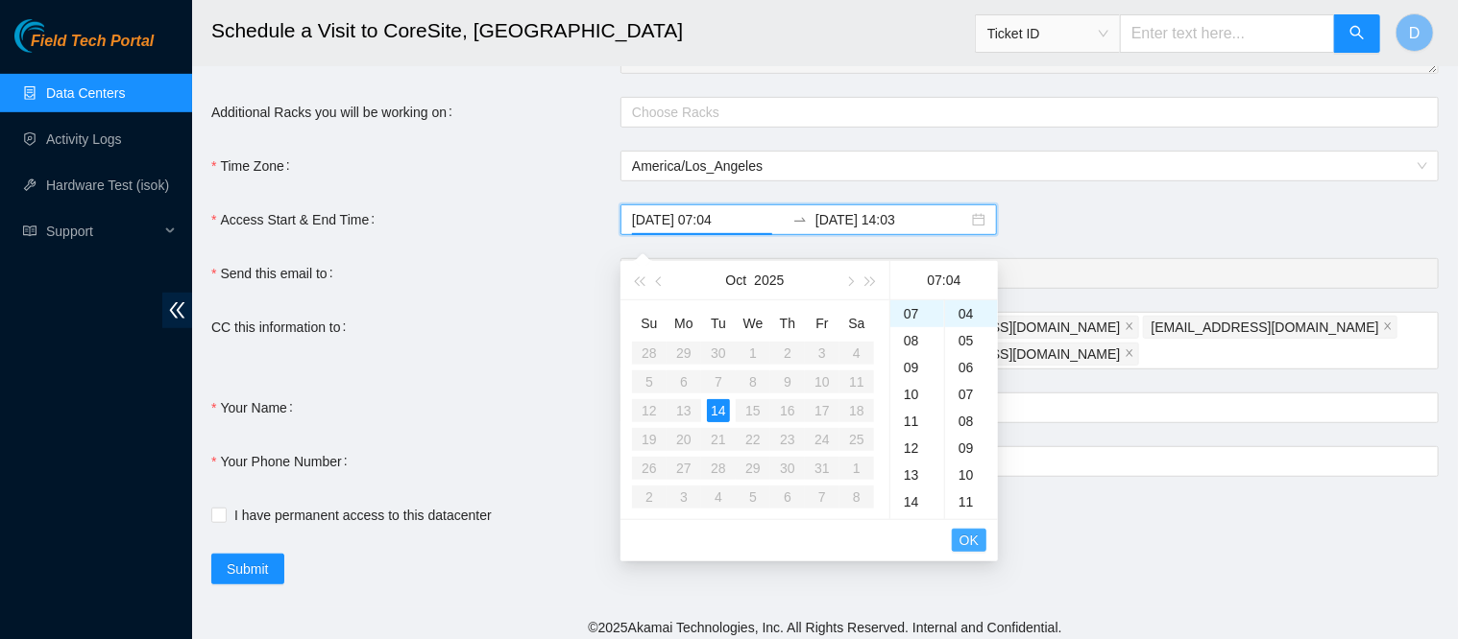
click at [968, 548] on span "OK" at bounding box center [968, 540] width 19 height 21
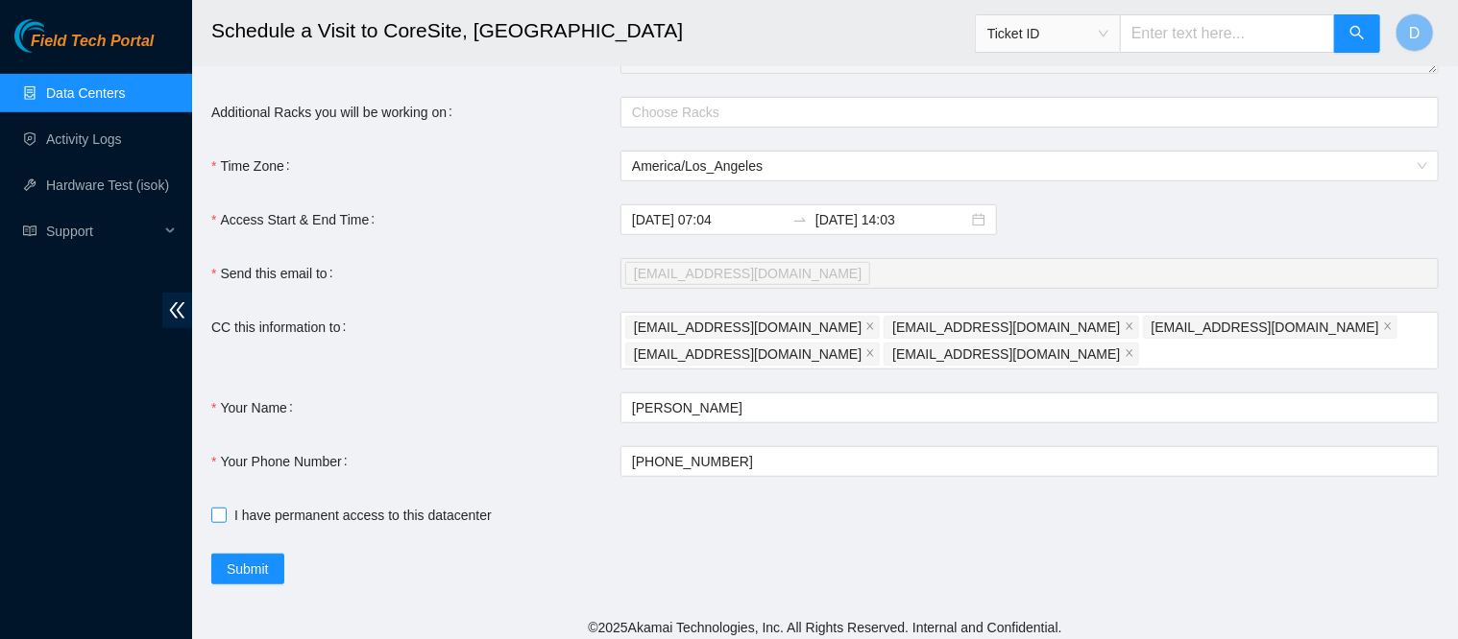
click at [225, 523] on span at bounding box center [218, 515] width 15 height 15
click at [225, 521] on input "I have permanent access to this datacenter" at bounding box center [217, 514] width 13 height 13
checkbox input "true"
click at [229, 577] on span "Submit" at bounding box center [248, 569] width 42 height 21
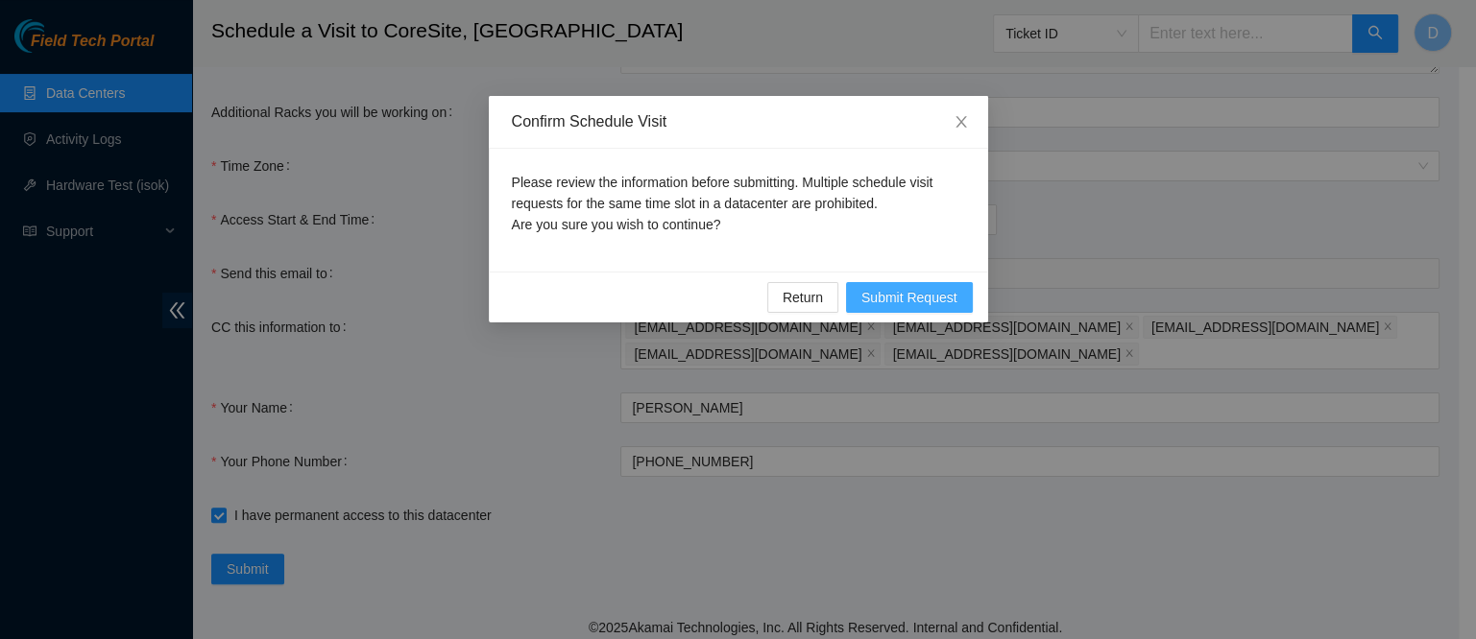
click at [949, 306] on span "Submit Request" at bounding box center [909, 297] width 96 height 21
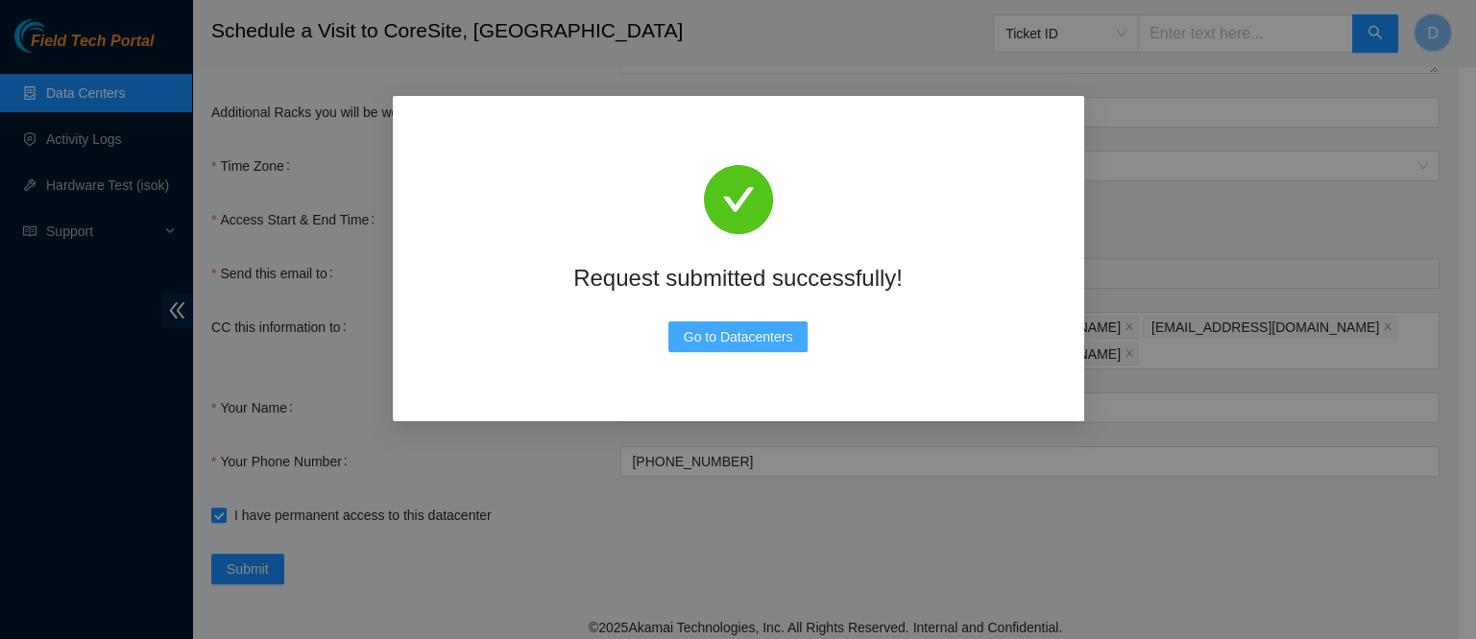
click at [785, 351] on button "Go to Datacenters" at bounding box center [738, 337] width 140 height 31
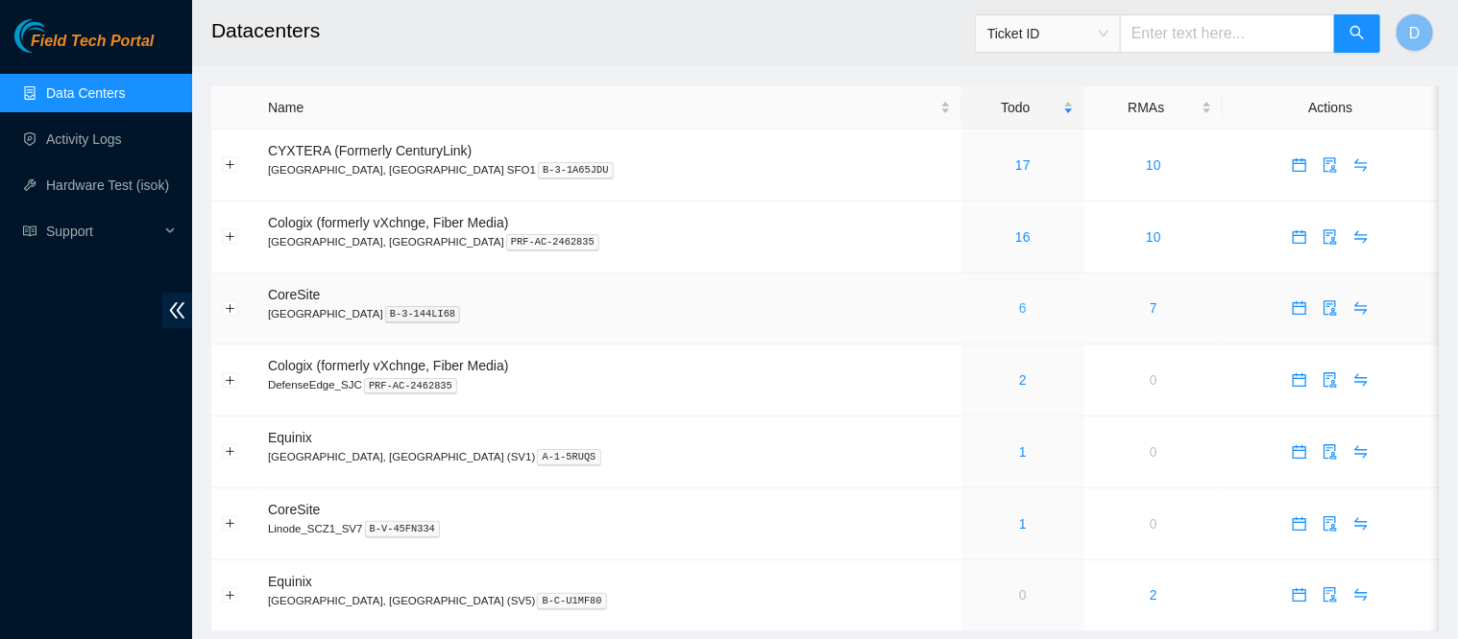
click at [1019, 311] on link "6" at bounding box center [1023, 308] width 8 height 15
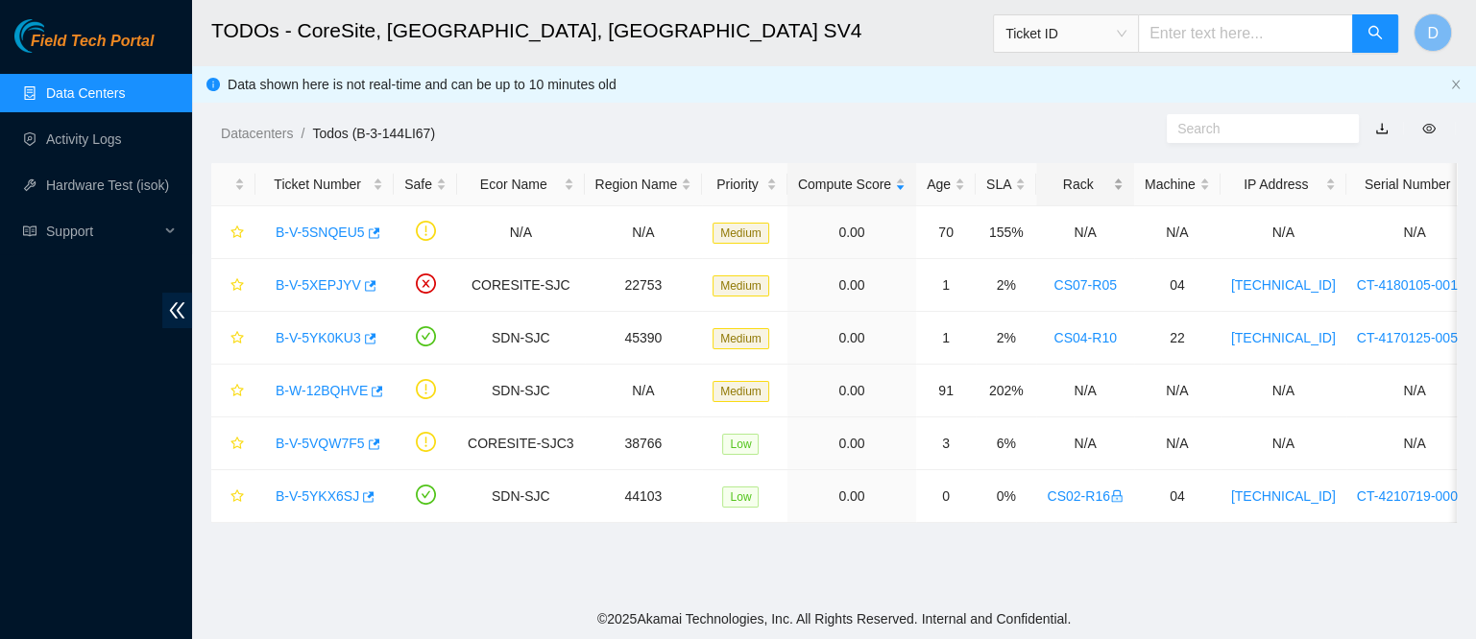
click at [1072, 178] on div "Rack" at bounding box center [1085, 184] width 76 height 21
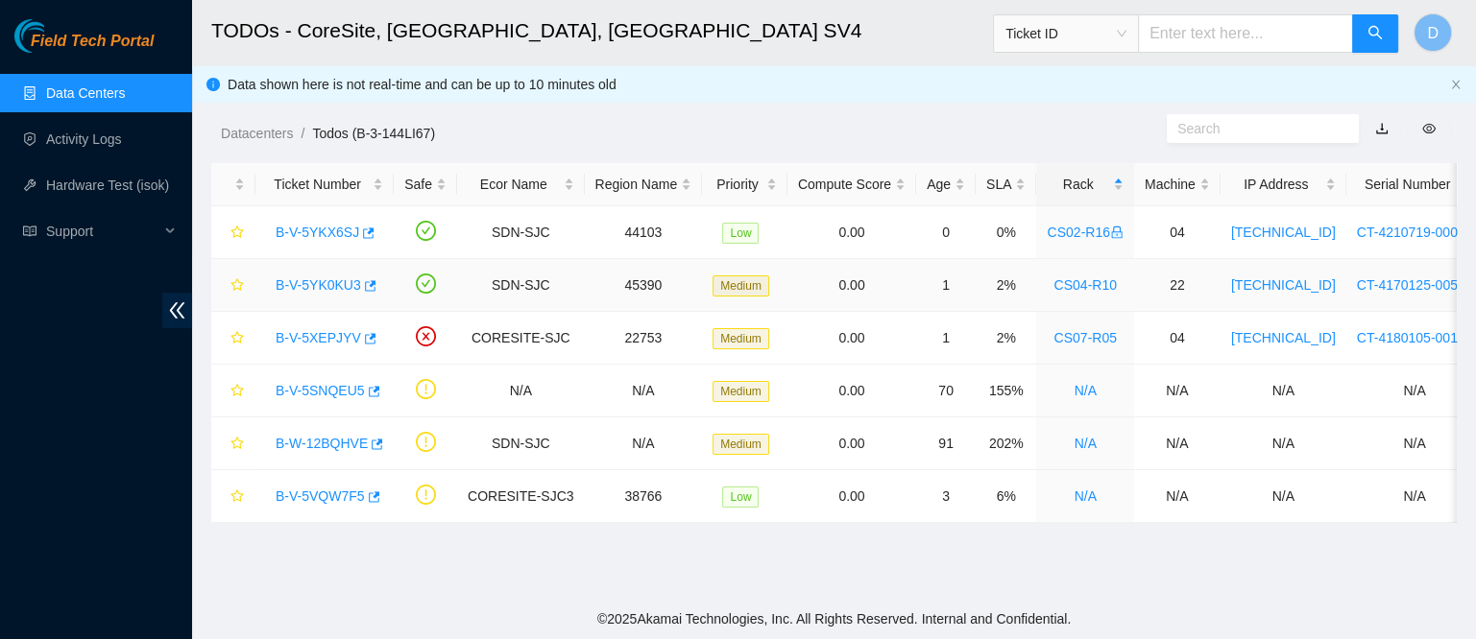
click at [322, 287] on link "B-V-5YK0KU3" at bounding box center [318, 284] width 85 height 15
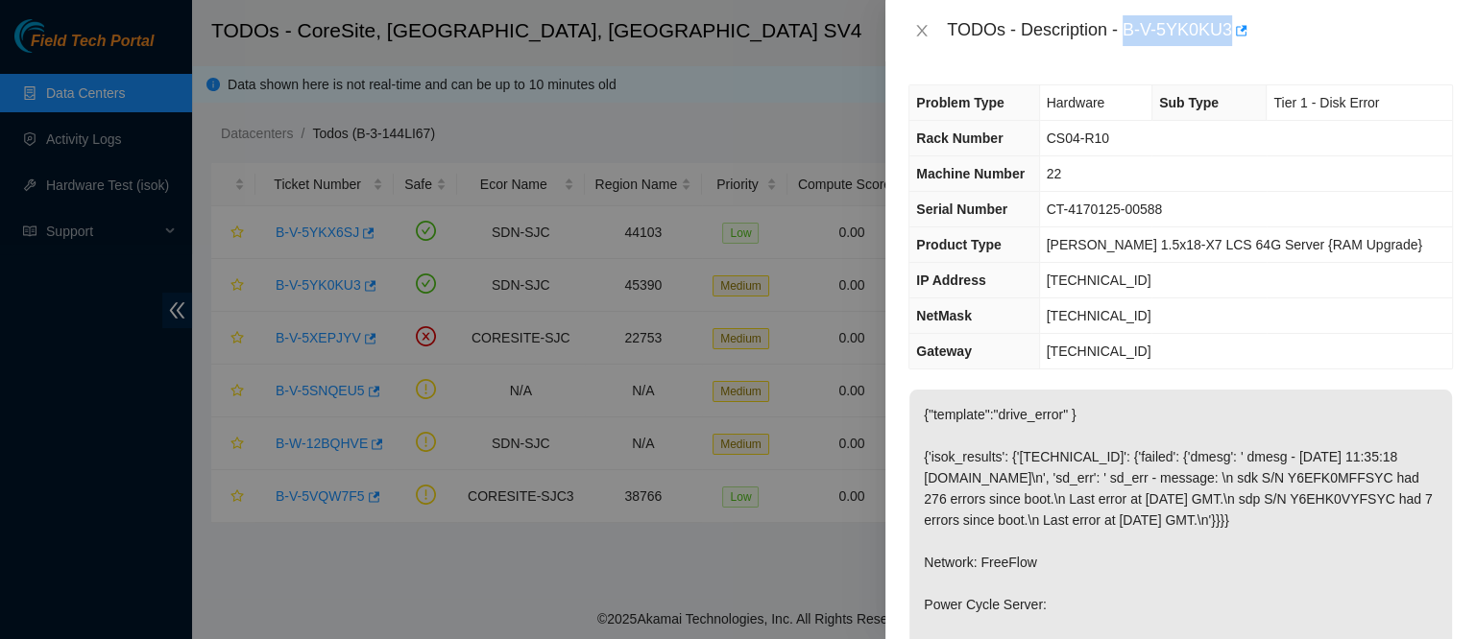
drag, startPoint x: 1187, startPoint y: 31, endPoint x: 1342, endPoint y: 45, distance: 156.2
click at [1342, 45] on div "TODOs - Description - B-V-5YK0KU3" at bounding box center [1200, 30] width 506 height 31
copy div "B-V-5YK0KU3"
